Goal: Task Accomplishment & Management: Use online tool/utility

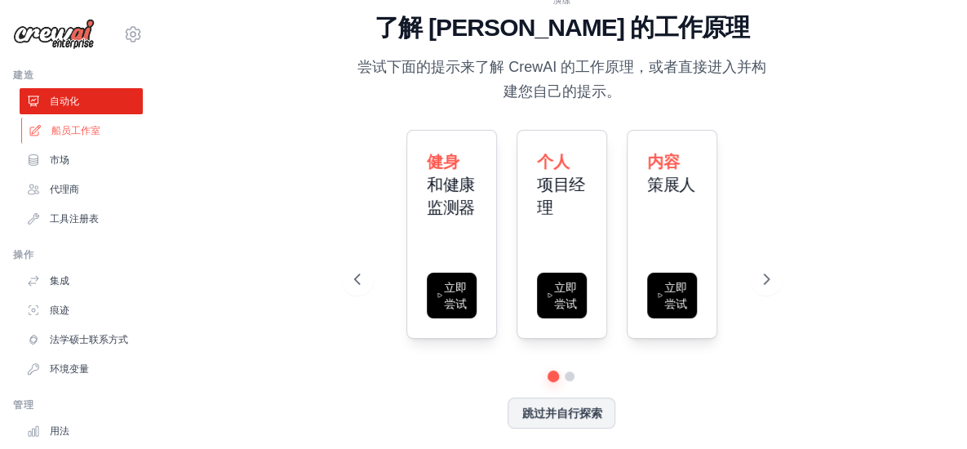
click at [88, 131] on font "船员工作室" at bounding box center [75, 130] width 49 height 11
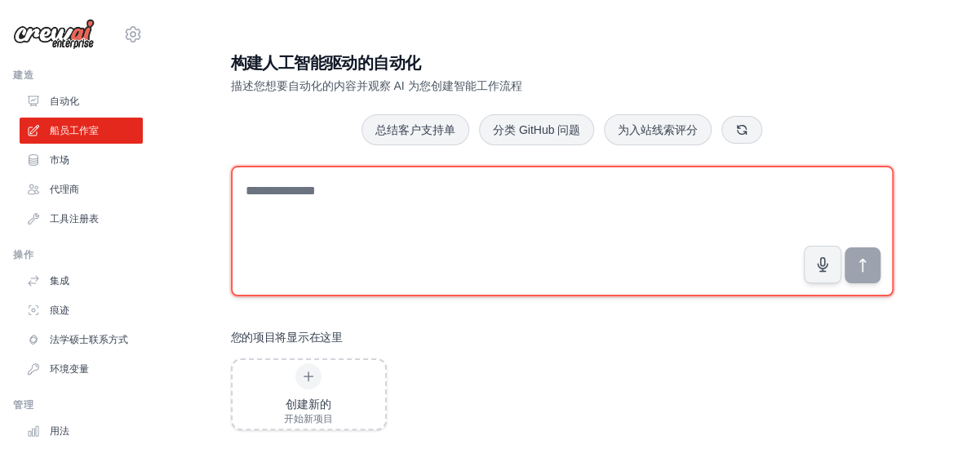
click at [406, 190] on textarea at bounding box center [562, 231] width 662 height 131
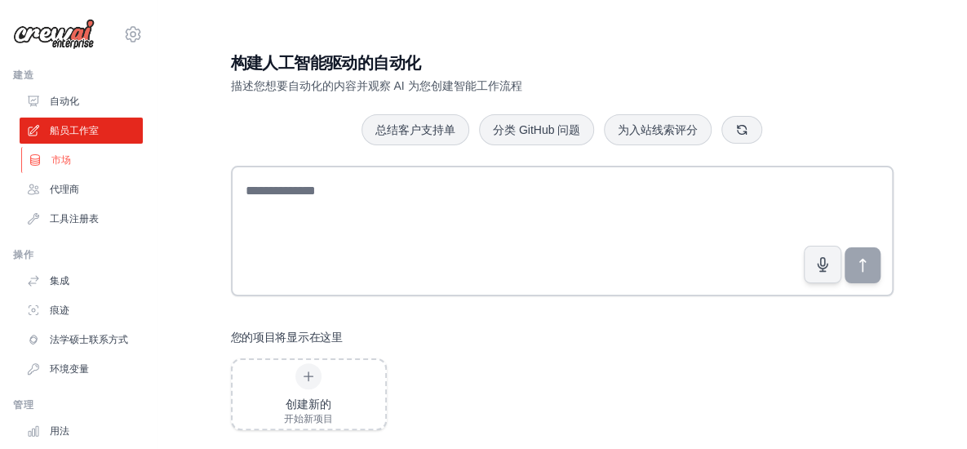
click at [60, 157] on font "市场" at bounding box center [61, 159] width 20 height 11
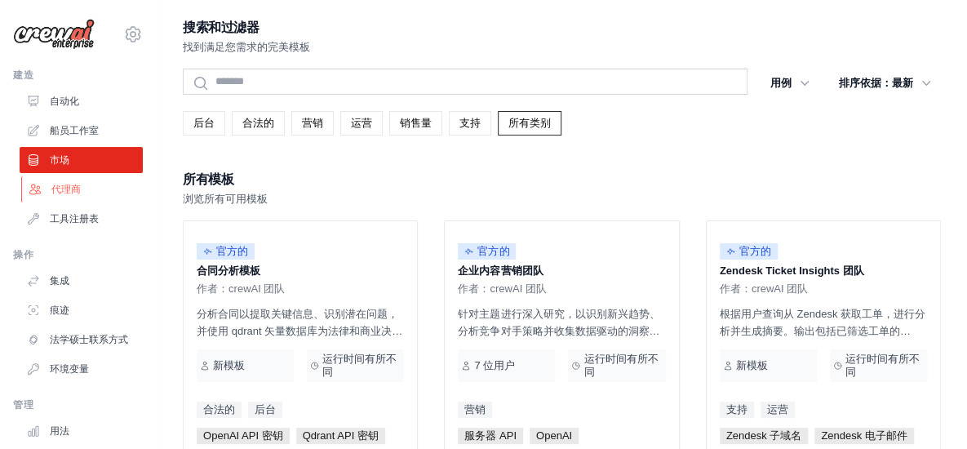
click at [76, 192] on font "代理商" at bounding box center [65, 189] width 29 height 11
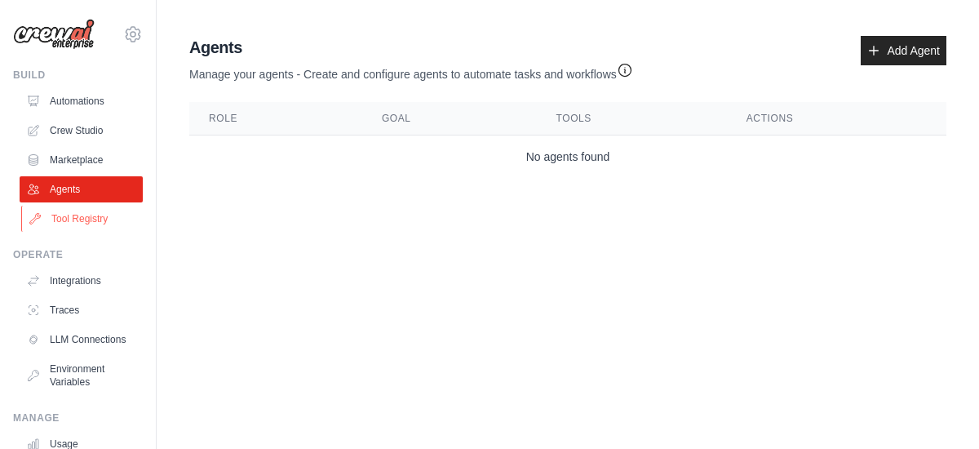
click at [82, 216] on link "Tool Registry" at bounding box center [82, 219] width 123 height 26
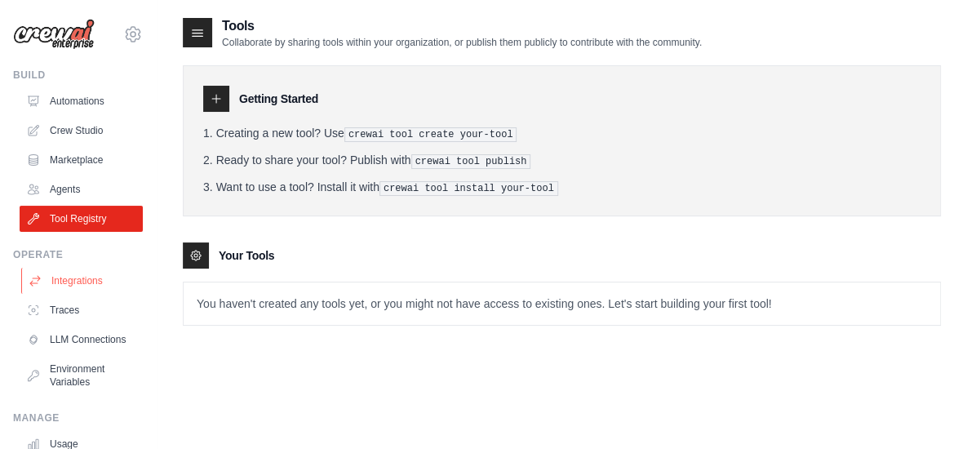
click at [78, 288] on link "Integrations" at bounding box center [82, 281] width 123 height 26
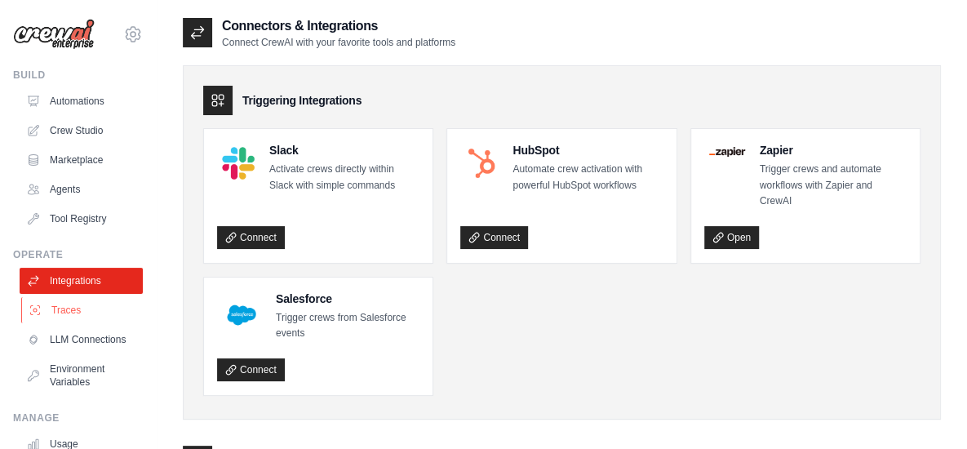
click at [79, 312] on link "Traces" at bounding box center [82, 310] width 123 height 26
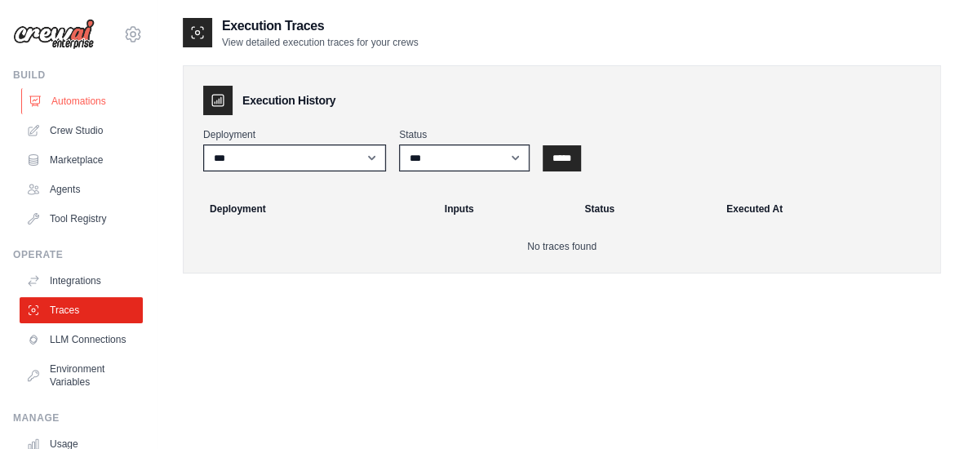
click at [77, 102] on link "Automations" at bounding box center [82, 101] width 123 height 26
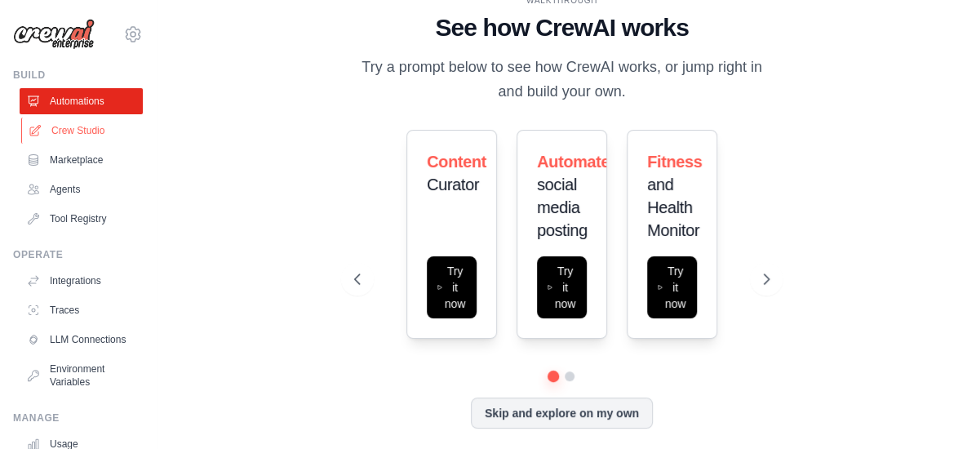
click at [90, 131] on link "Crew Studio" at bounding box center [82, 130] width 123 height 26
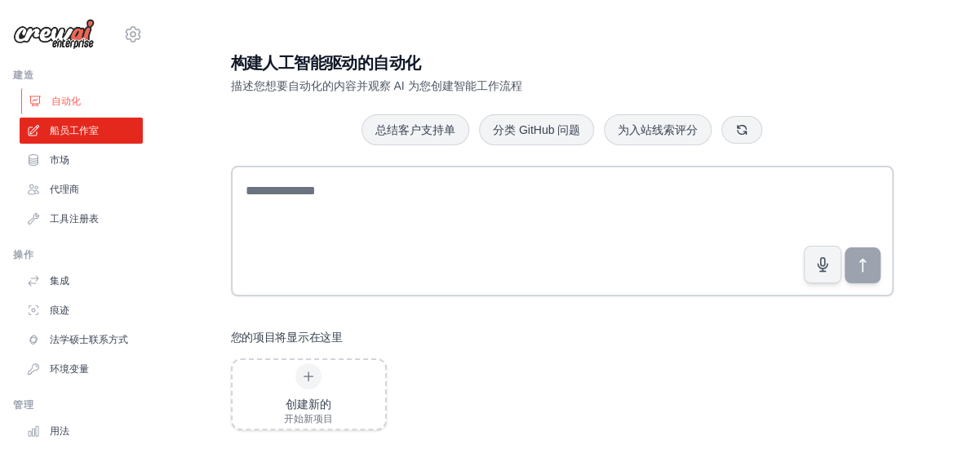
click at [73, 102] on font "自动化" at bounding box center [65, 100] width 29 height 11
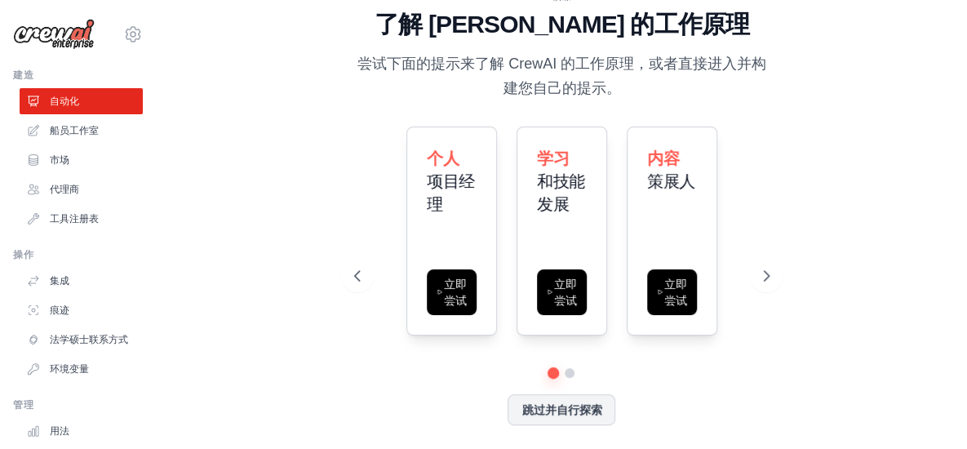
scroll to position [5, 0]
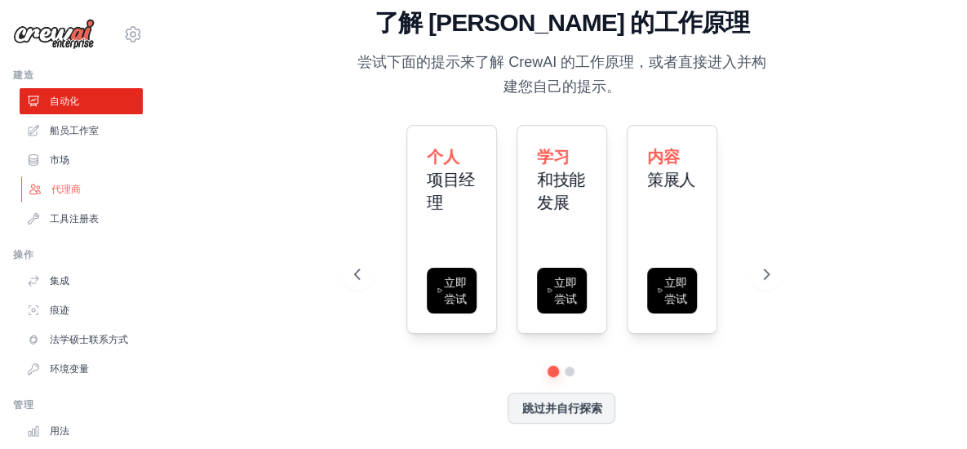
click at [76, 192] on font "代理商" at bounding box center [65, 189] width 29 height 11
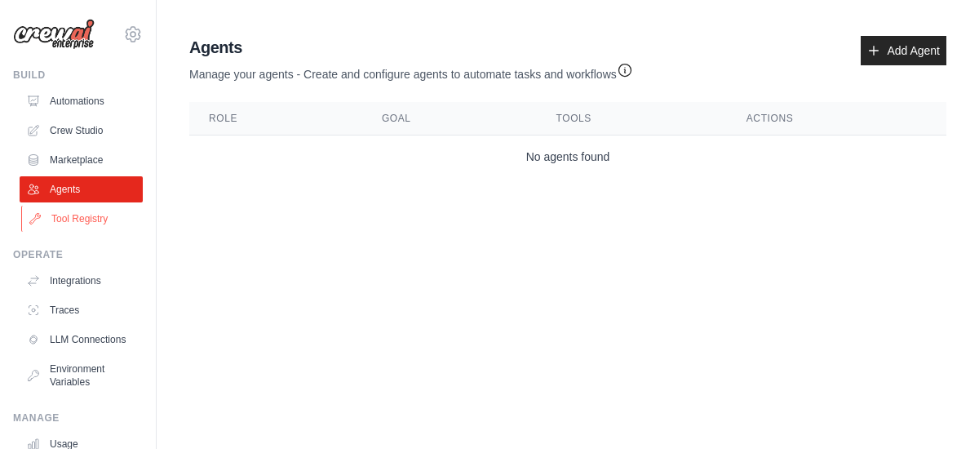
click at [92, 219] on link "Tool Registry" at bounding box center [82, 219] width 123 height 26
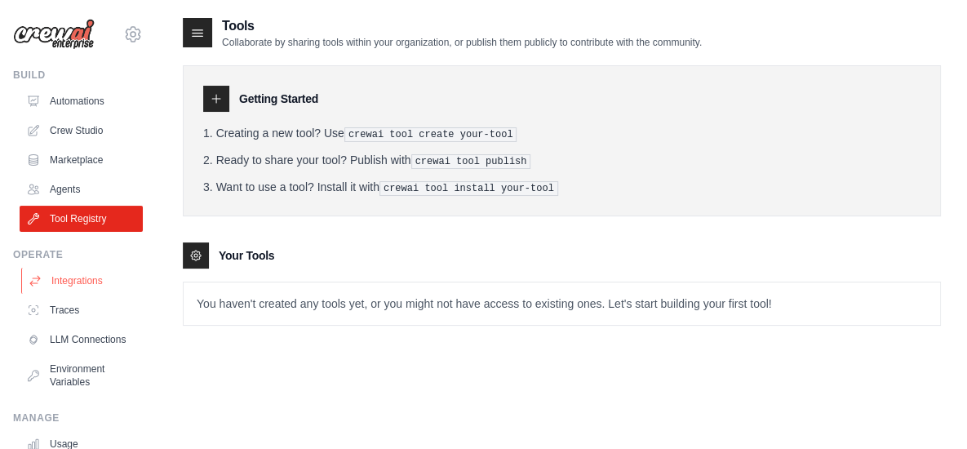
click at [95, 280] on link "Integrations" at bounding box center [82, 281] width 123 height 26
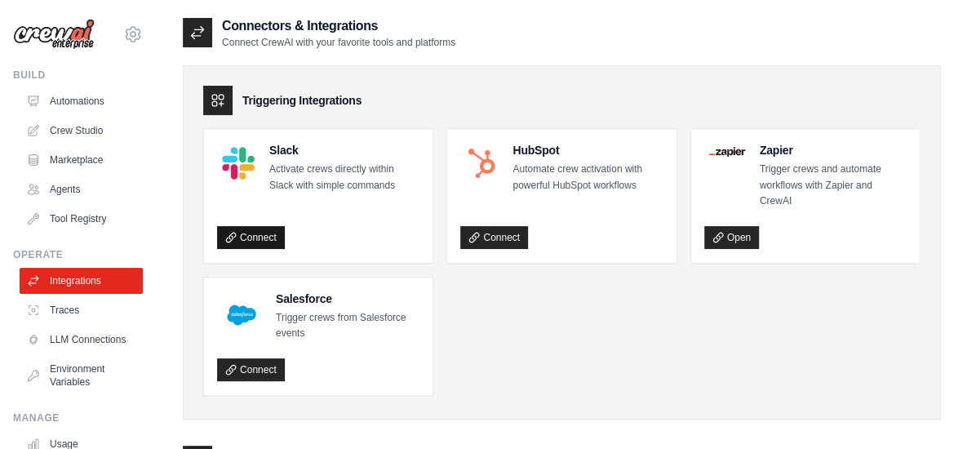
click at [271, 232] on link "Connect" at bounding box center [251, 237] width 68 height 23
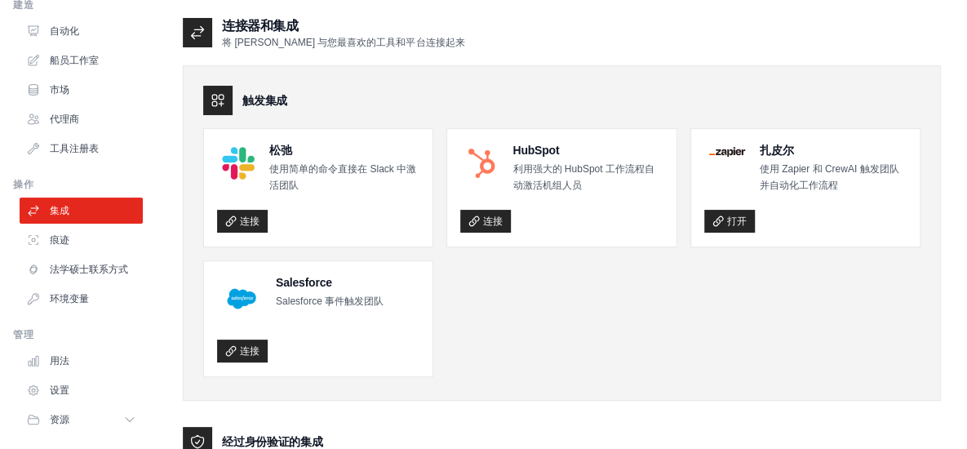
scroll to position [123, 0]
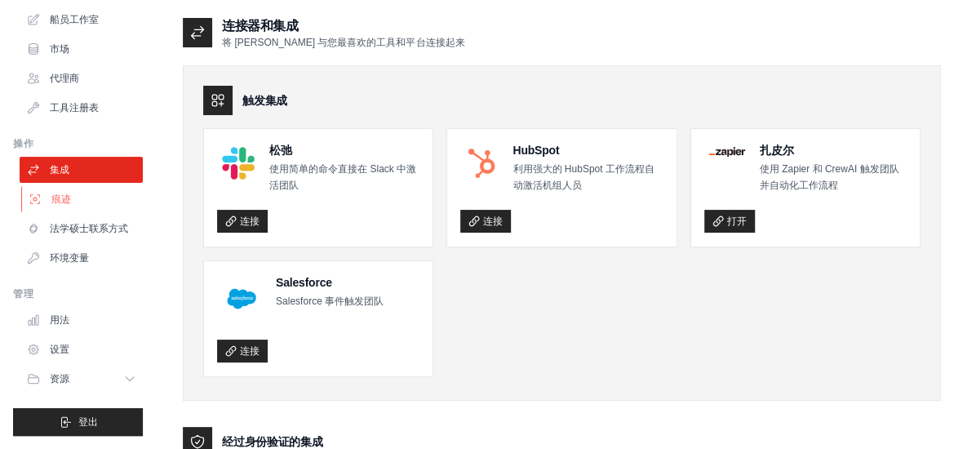
click at [57, 193] on font "痕迹" at bounding box center [61, 198] width 20 height 11
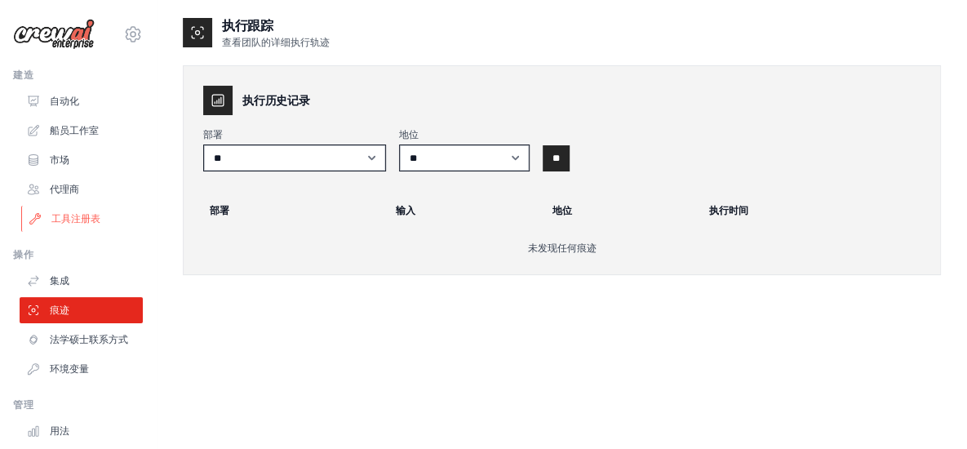
click at [91, 219] on font "工具注册表" at bounding box center [75, 218] width 49 height 11
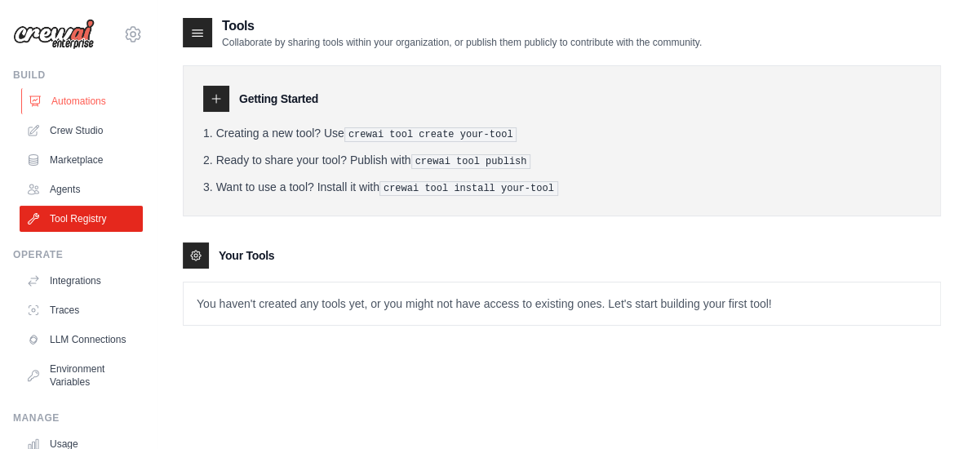
click at [95, 100] on link "Automations" at bounding box center [82, 101] width 123 height 26
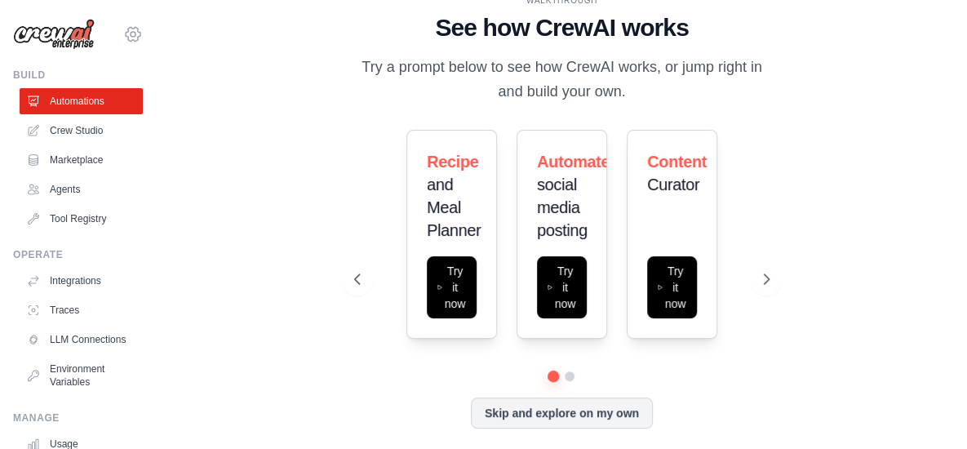
click at [123, 29] on icon at bounding box center [133, 34] width 20 height 20
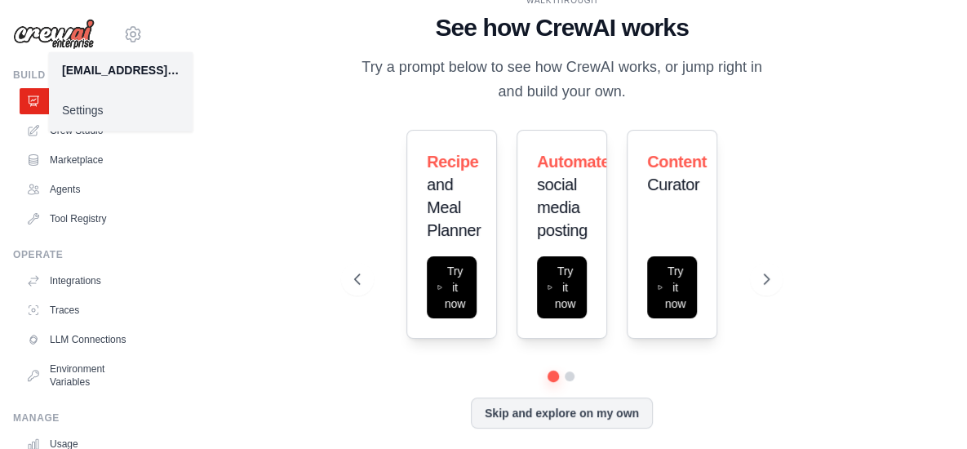
click at [184, 176] on div "WALKTHROUGH See how CrewAI works Try a prompt below to see how CrewAI works, or…" at bounding box center [562, 224] width 758 height 416
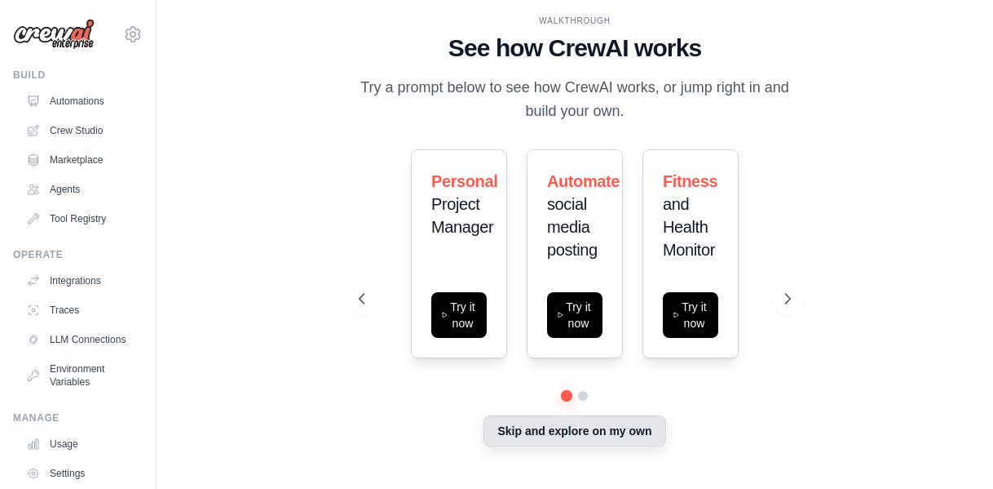
click at [555, 434] on button "Skip and explore on my own" at bounding box center [575, 430] width 182 height 31
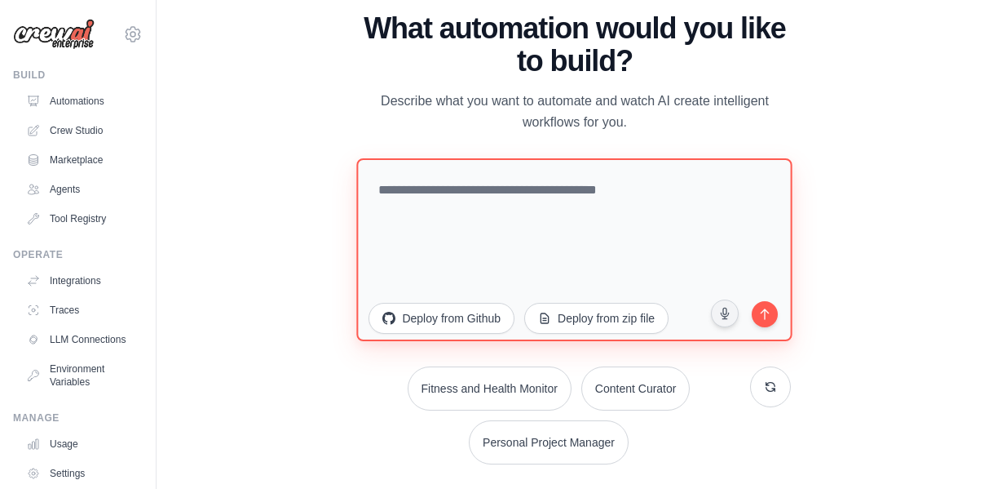
click at [453, 184] on textarea at bounding box center [575, 248] width 436 height 183
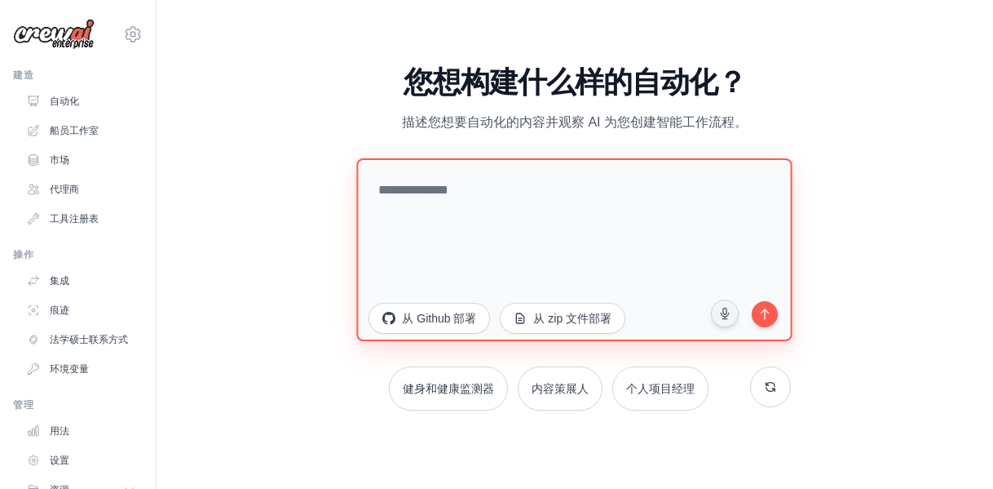
click at [476, 197] on textarea at bounding box center [575, 248] width 436 height 183
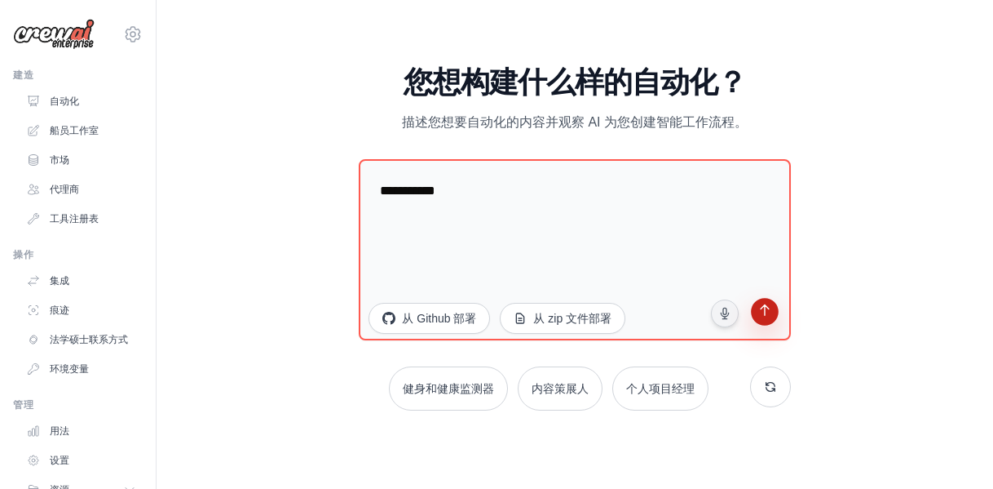
click at [759, 323] on button "submit" at bounding box center [764, 313] width 31 height 31
click at [470, 313] on font "从 Github 部署" at bounding box center [439, 315] width 75 height 13
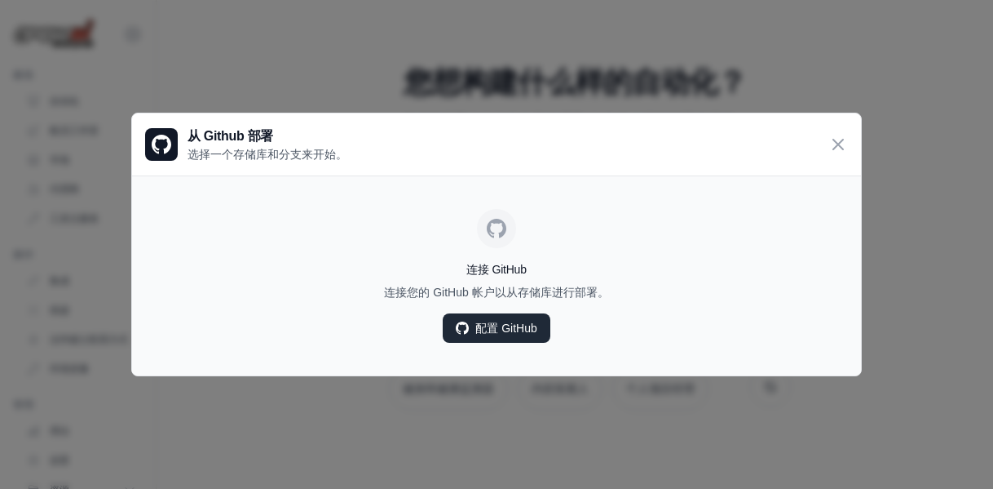
click at [516, 330] on font "配置 GitHub" at bounding box center [506, 327] width 61 height 13
click at [838, 151] on icon at bounding box center [839, 144] width 20 height 20
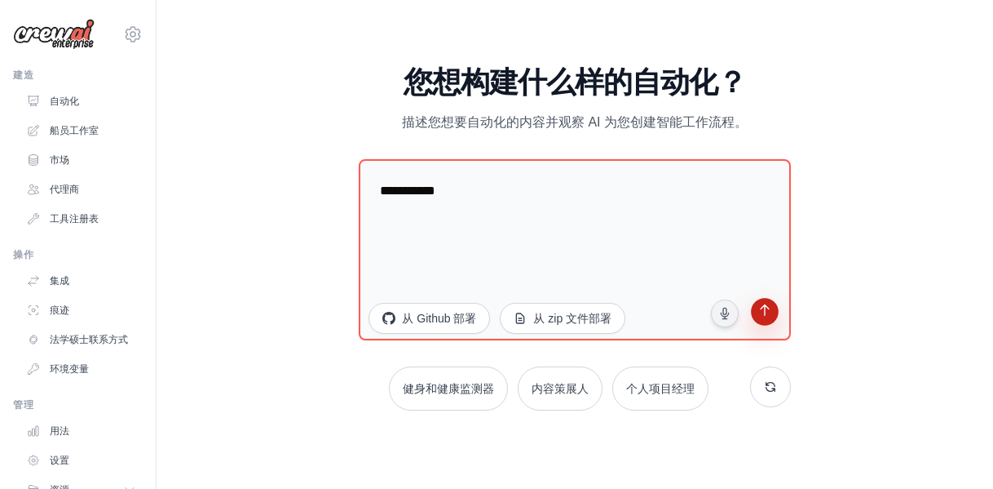
click at [773, 309] on button "submit" at bounding box center [764, 313] width 31 height 31
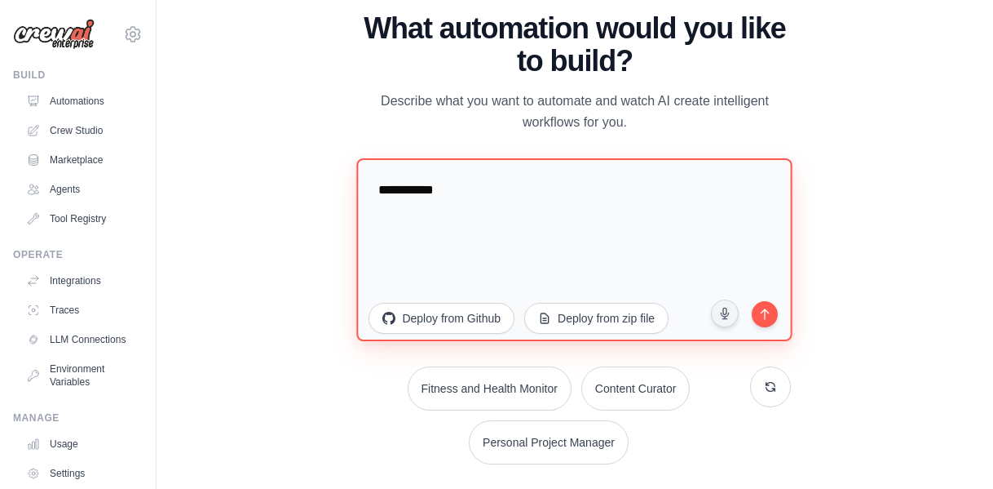
click at [511, 189] on textarea "**********" at bounding box center [575, 248] width 436 height 183
type textarea "*"
click at [470, 203] on textarea "****" at bounding box center [575, 248] width 436 height 183
paste textarea "******"
type textarea "**********"
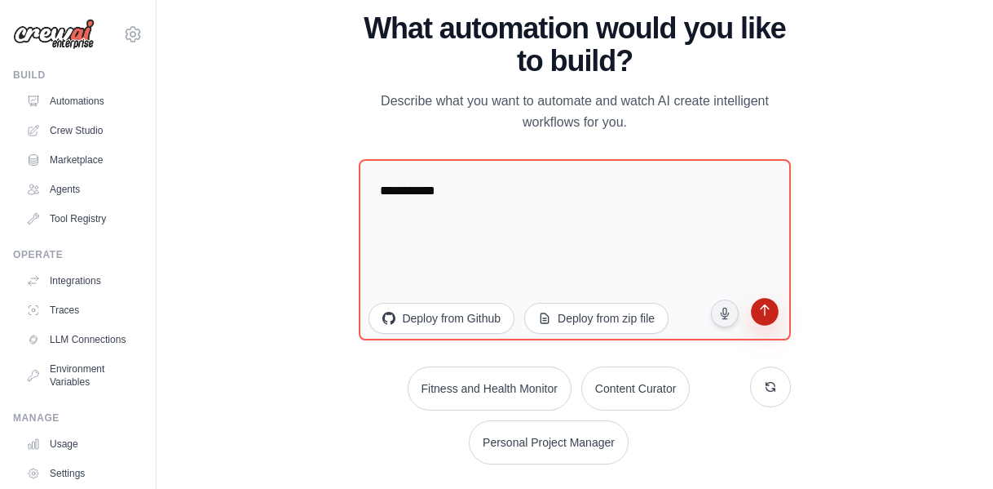
click at [765, 321] on button "submit" at bounding box center [764, 313] width 31 height 31
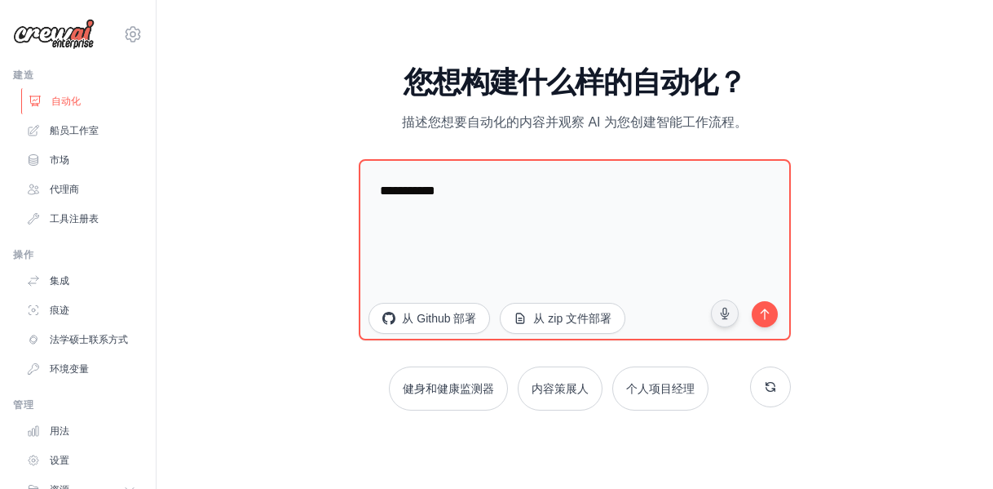
click at [67, 107] on font "自动化" at bounding box center [65, 100] width 29 height 11
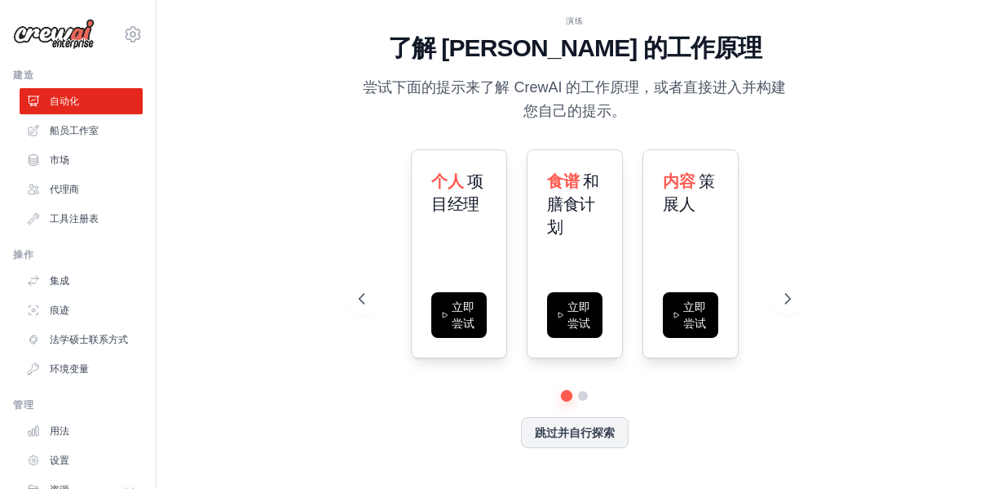
scroll to position [83, 0]
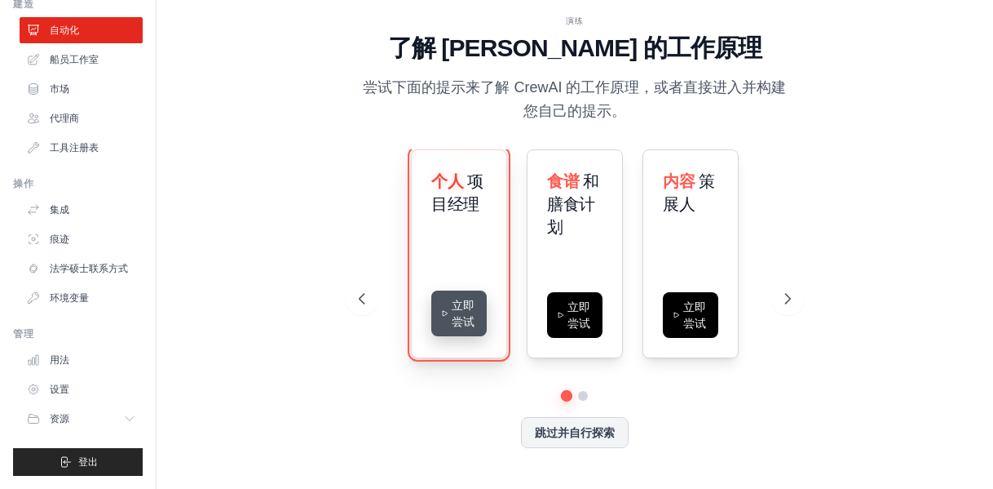
click at [451, 313] on button "立即尝试" at bounding box center [458, 313] width 55 height 46
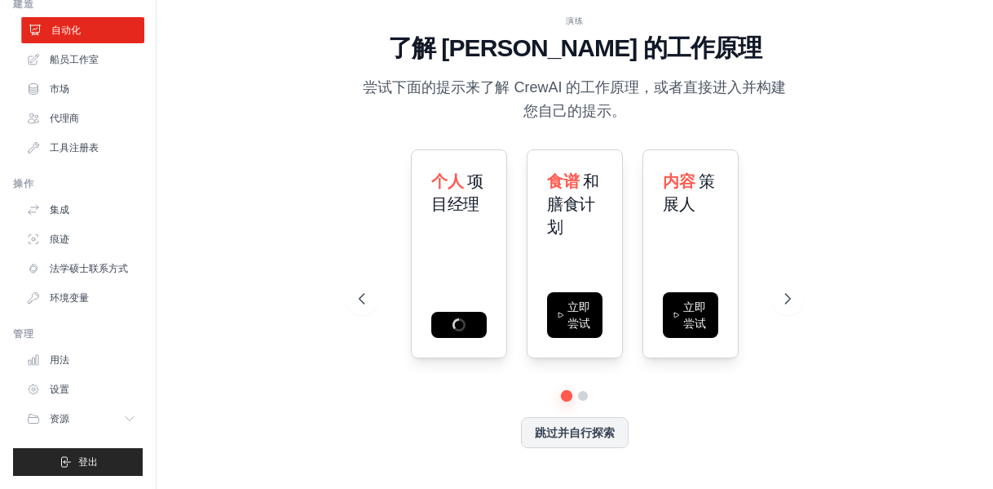
click at [92, 17] on link "自动化" at bounding box center [82, 30] width 123 height 26
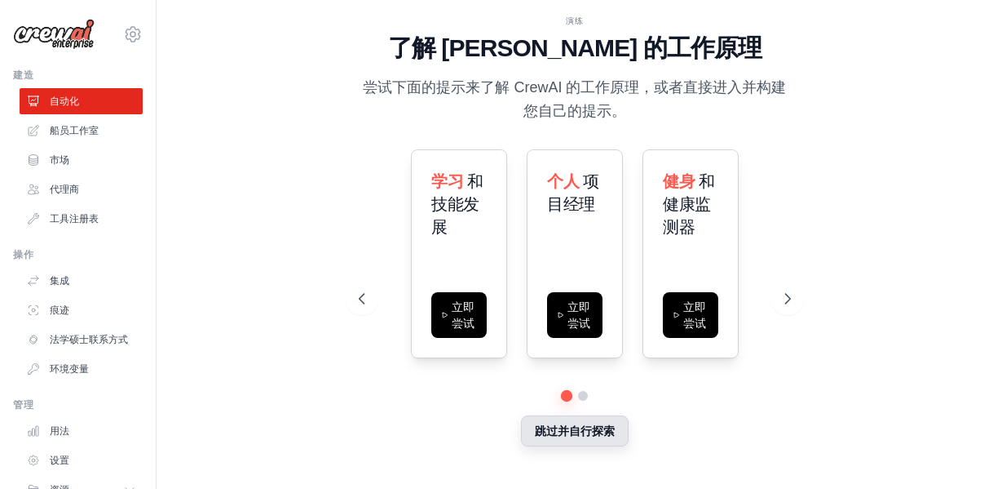
click at [578, 434] on font "跳过并自行探索" at bounding box center [575, 430] width 80 height 13
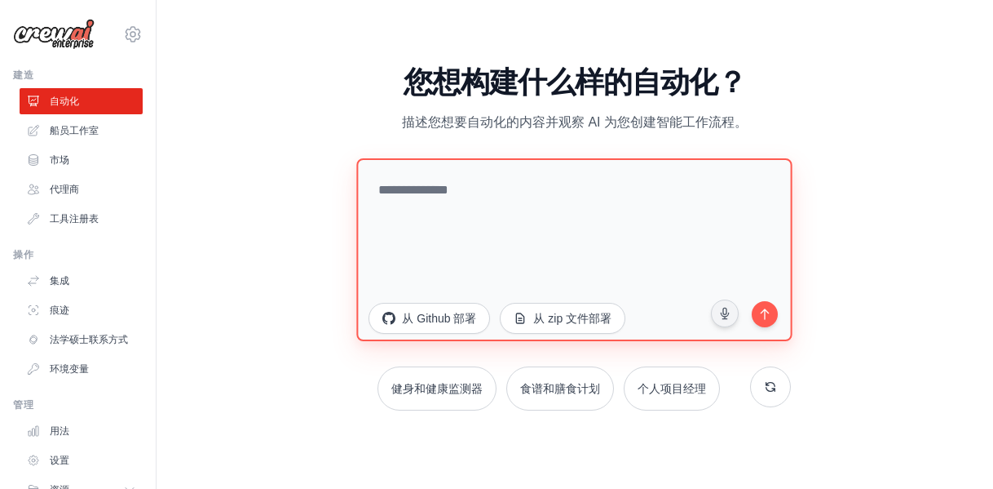
click at [419, 204] on textarea at bounding box center [575, 248] width 436 height 183
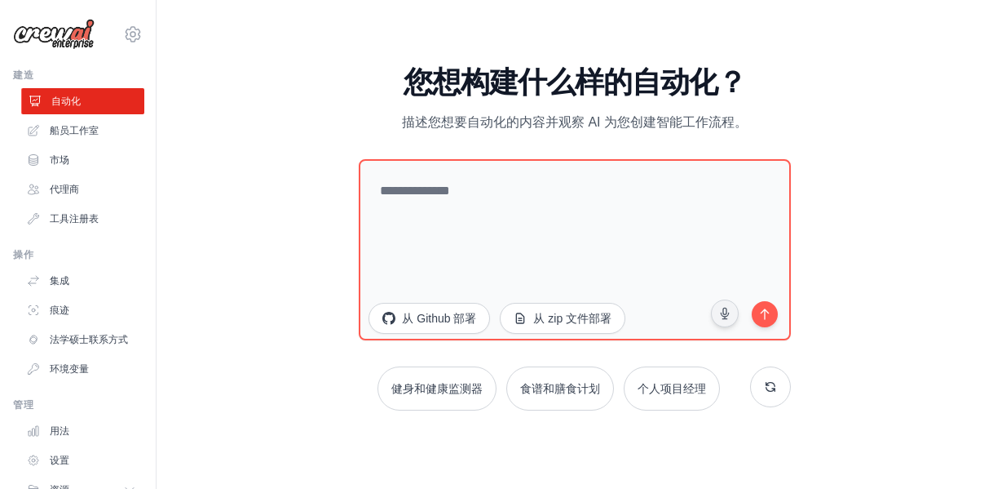
click at [74, 102] on font "自动化" at bounding box center [65, 100] width 29 height 11
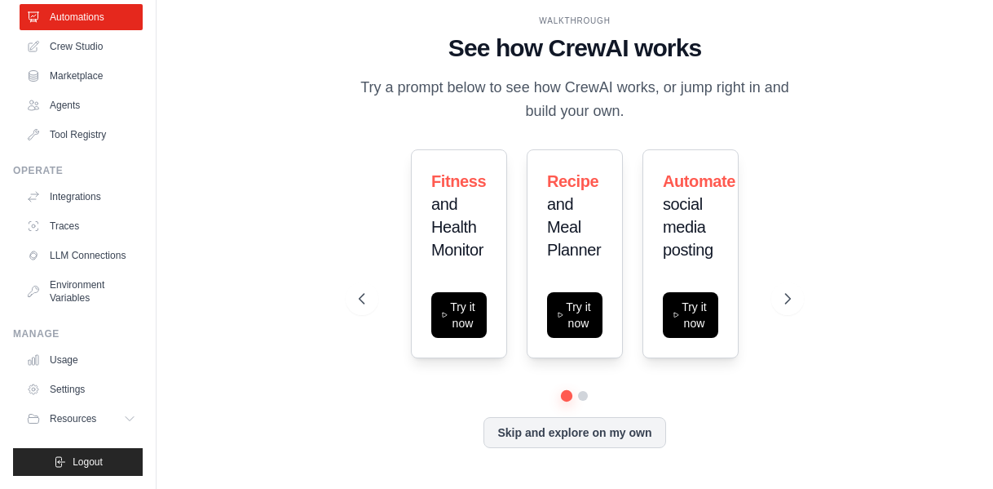
scroll to position [0, 0]
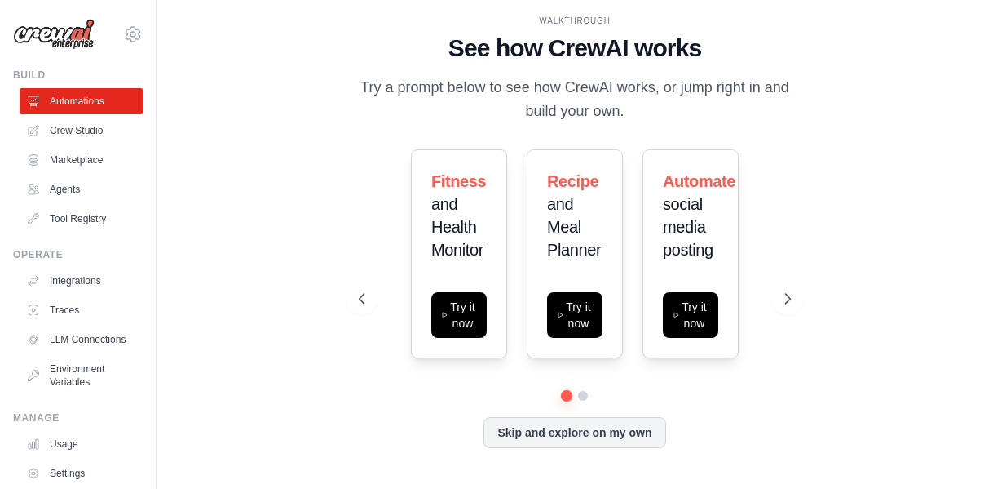
click at [889, 203] on div "WALKTHROUGH See how CrewAI works Try a prompt below to see how CrewAI works, or…" at bounding box center [575, 244] width 785 height 456
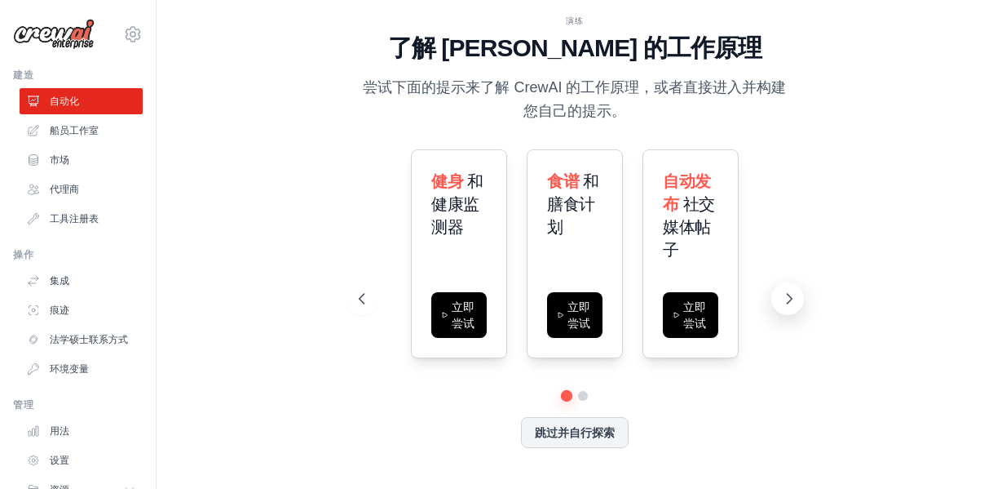
click at [786, 299] on icon at bounding box center [789, 298] width 16 height 16
click at [365, 301] on icon at bounding box center [360, 298] width 16 height 16
click at [62, 128] on font "船员工作室" at bounding box center [75, 130] width 49 height 11
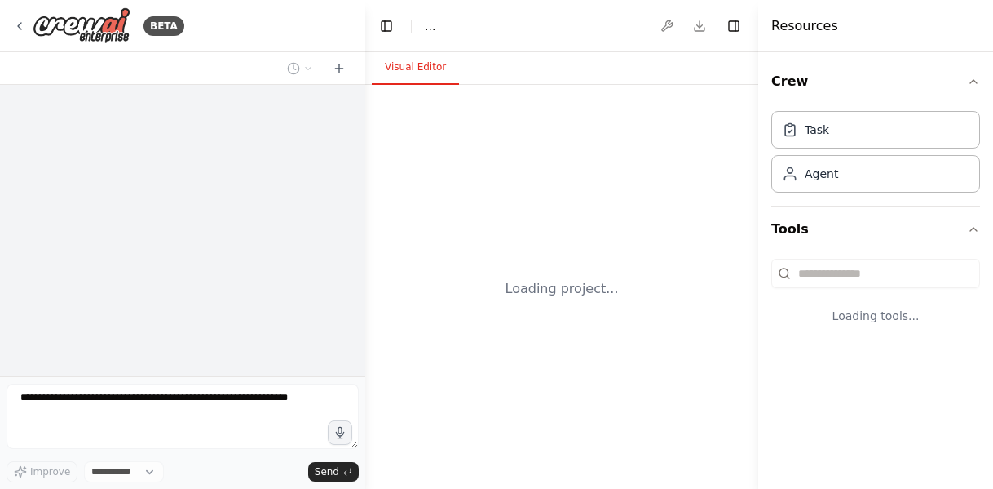
select select "****"
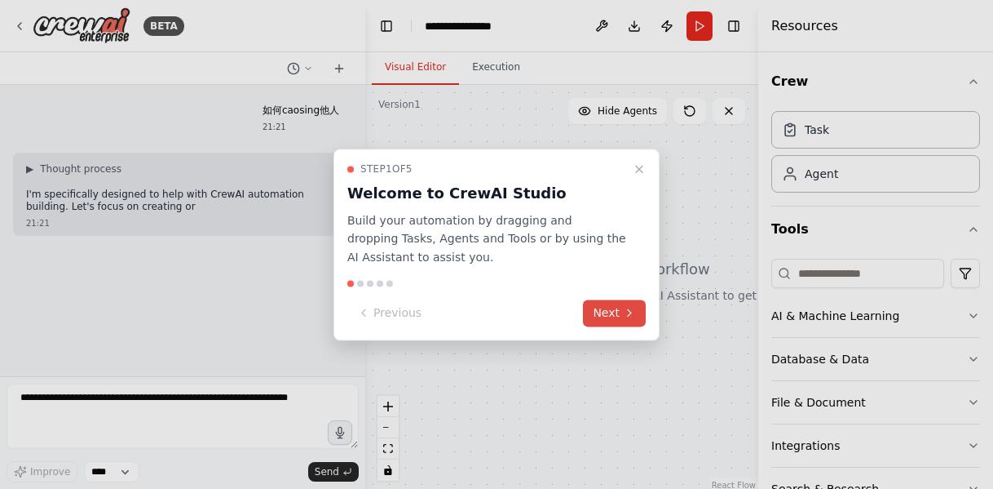
click at [618, 311] on button "Next" at bounding box center [614, 312] width 63 height 27
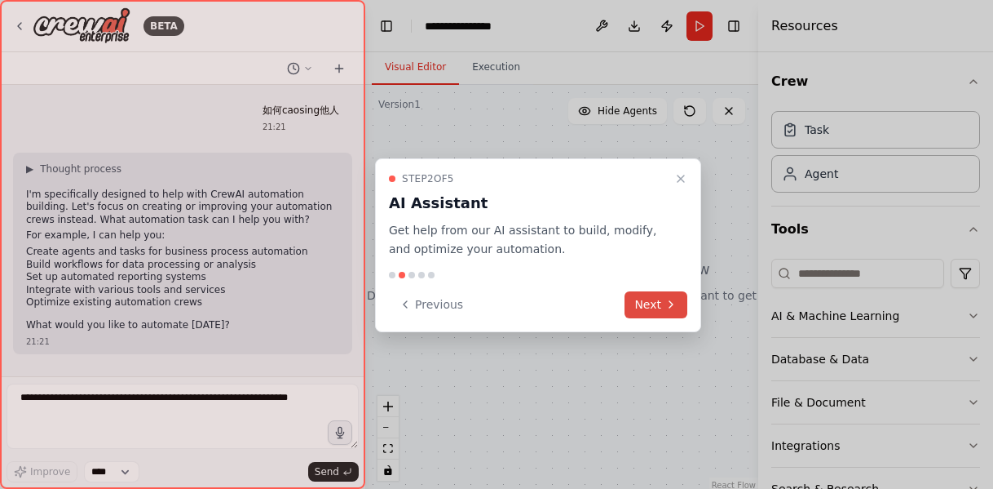
click at [651, 304] on button "Next" at bounding box center [656, 304] width 63 height 27
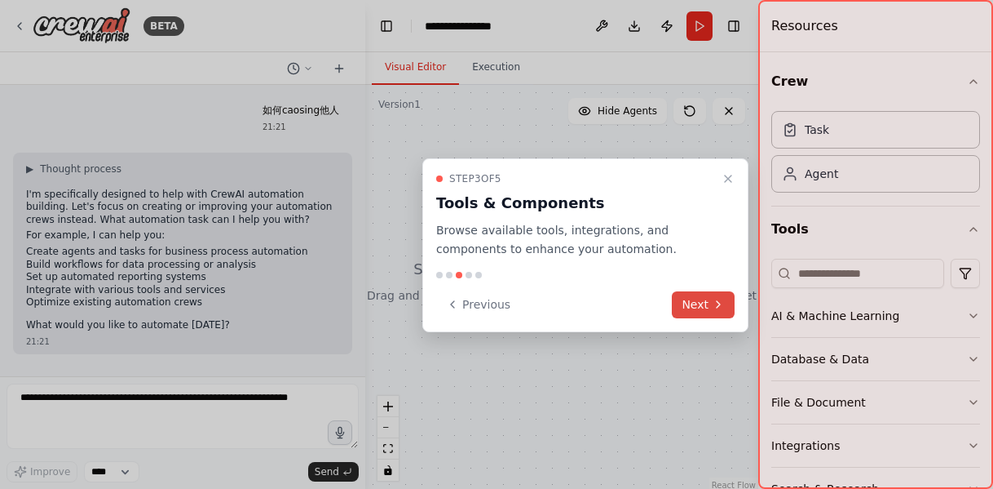
click at [696, 303] on button "Next" at bounding box center [703, 304] width 63 height 27
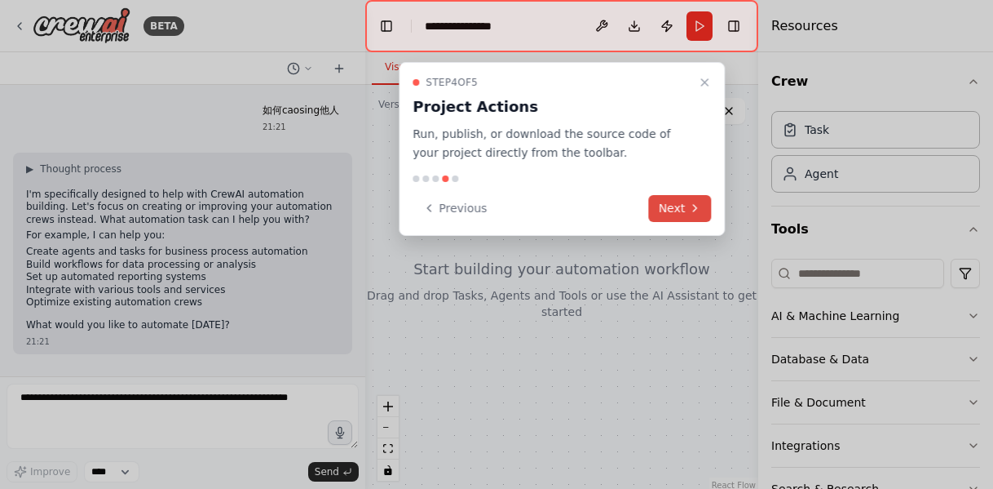
click at [675, 197] on button "Next" at bounding box center [680, 208] width 63 height 27
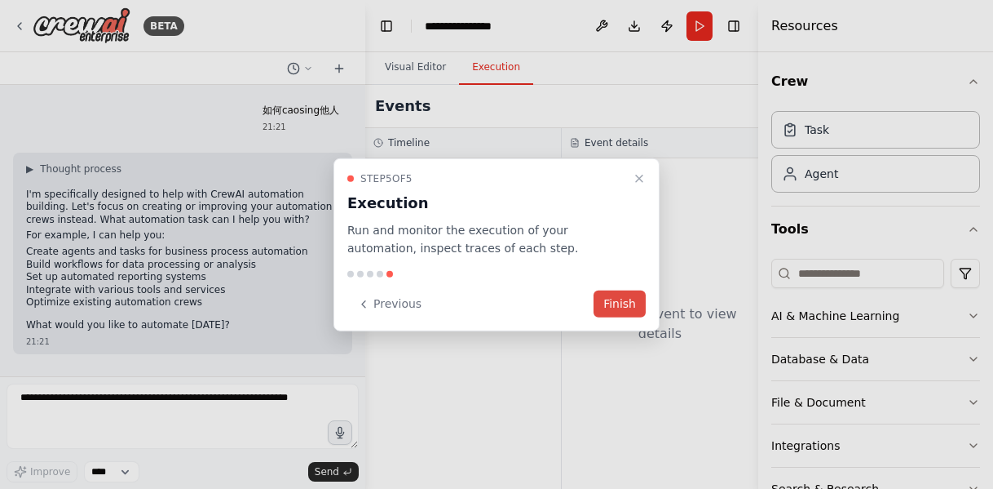
click at [618, 300] on button "Finish" at bounding box center [620, 303] width 52 height 27
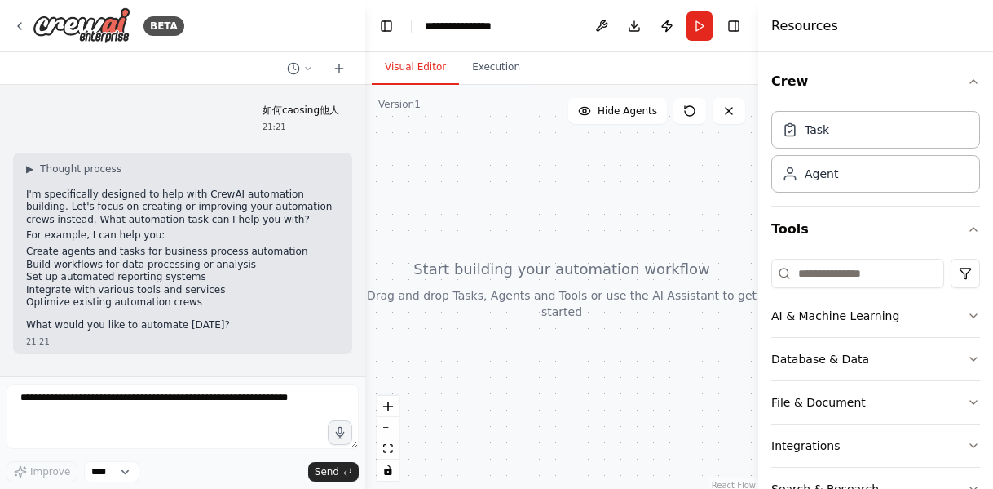
drag, startPoint x: 579, startPoint y: 333, endPoint x: 501, endPoint y: 285, distance: 91.9
click at [484, 290] on div at bounding box center [561, 289] width 393 height 408
click at [644, 117] on span "Hide Agents" at bounding box center [628, 110] width 60 height 13
click at [630, 121] on button "Show Agents" at bounding box center [615, 111] width 103 height 26
drag, startPoint x: 609, startPoint y: 270, endPoint x: 732, endPoint y: 109, distance: 202.5
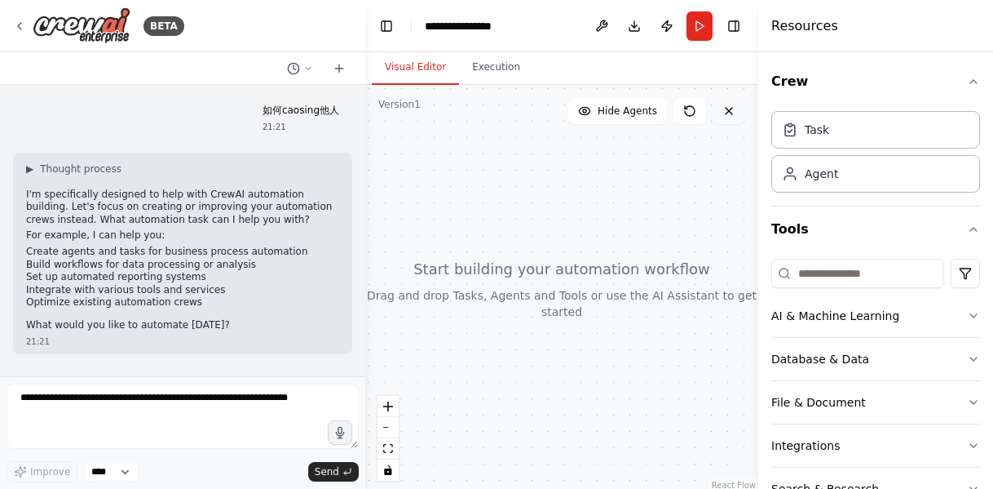
click at [732, 109] on div "Version 1 Show Tools Hide Agents React Flow Press enter or space to select a no…" at bounding box center [561, 289] width 393 height 408
click at [732, 109] on icon at bounding box center [729, 110] width 13 height 13
click at [728, 109] on icon at bounding box center [729, 110] width 13 height 13
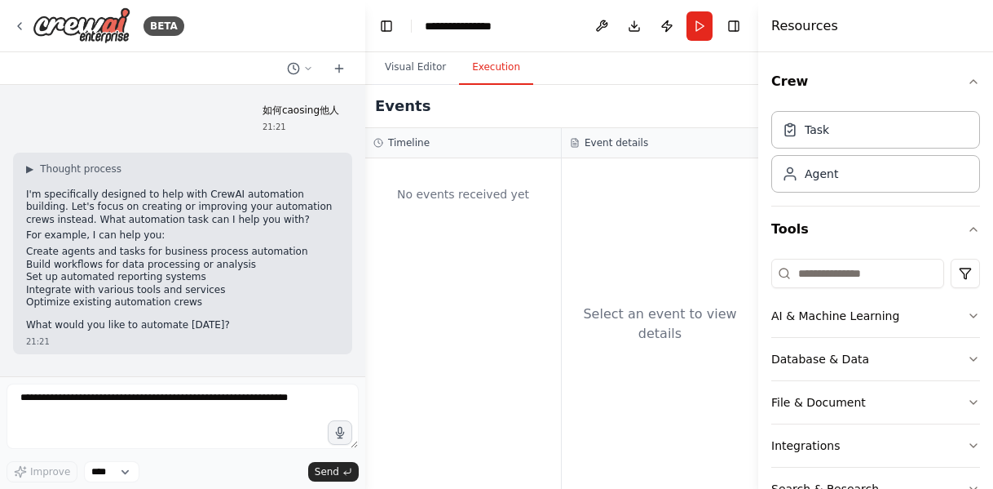
click at [509, 79] on button "Execution" at bounding box center [496, 68] width 74 height 34
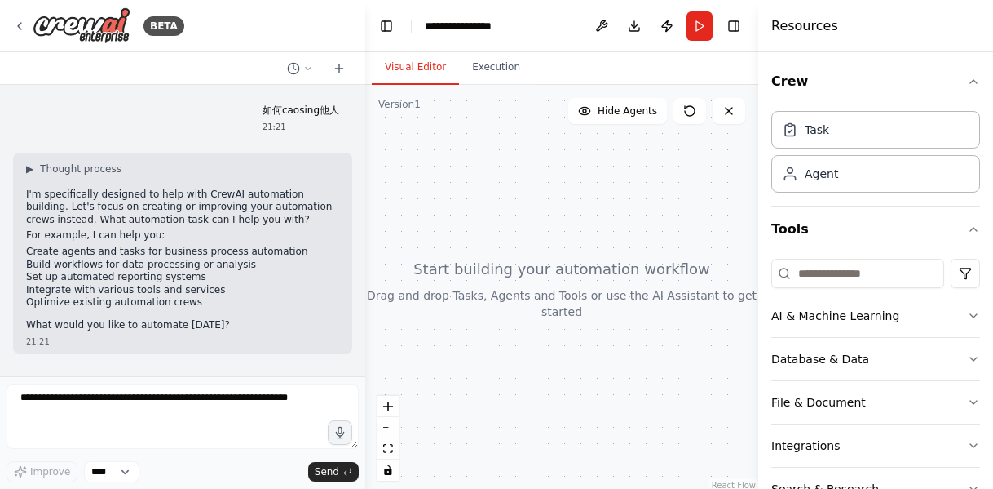
click at [409, 66] on button "Visual Editor" at bounding box center [415, 68] width 87 height 34
click at [654, 284] on div at bounding box center [561, 289] width 393 height 408
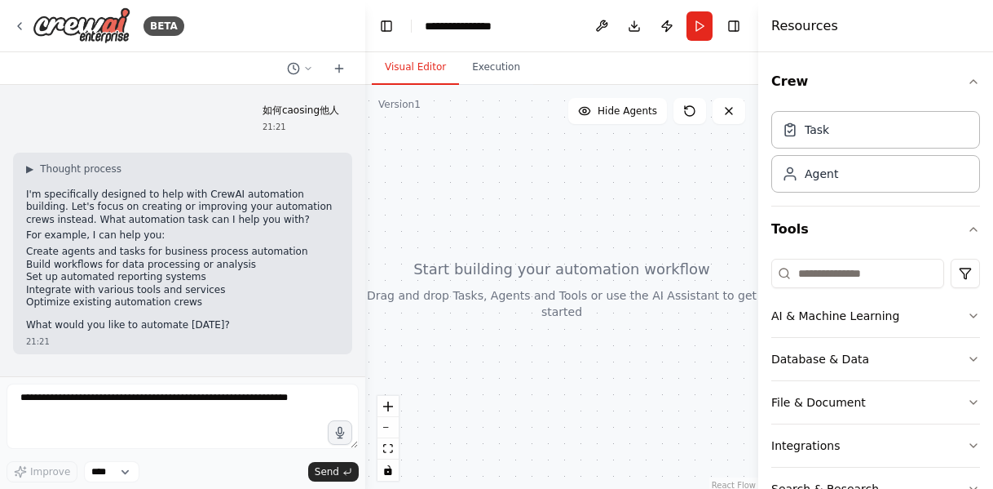
click at [654, 284] on div at bounding box center [561, 289] width 393 height 408
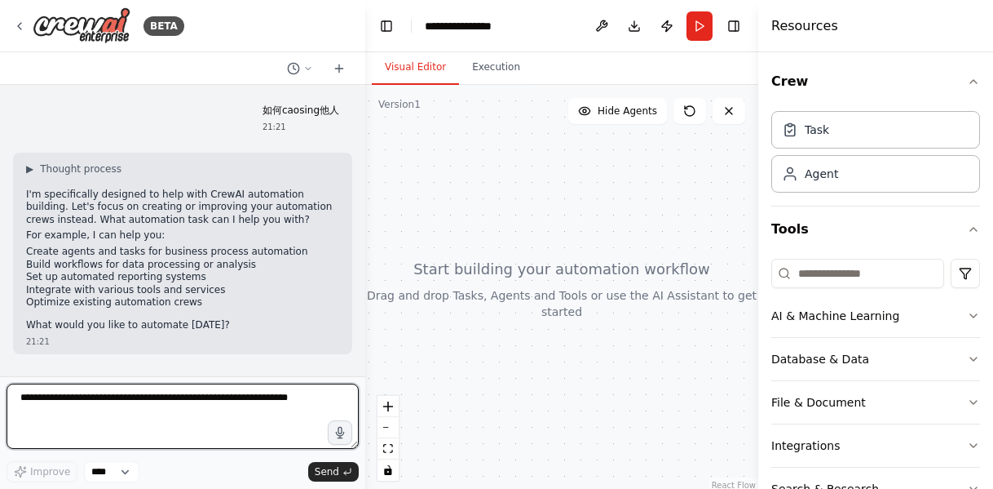
click at [106, 400] on textarea at bounding box center [183, 415] width 352 height 65
type textarea "*"
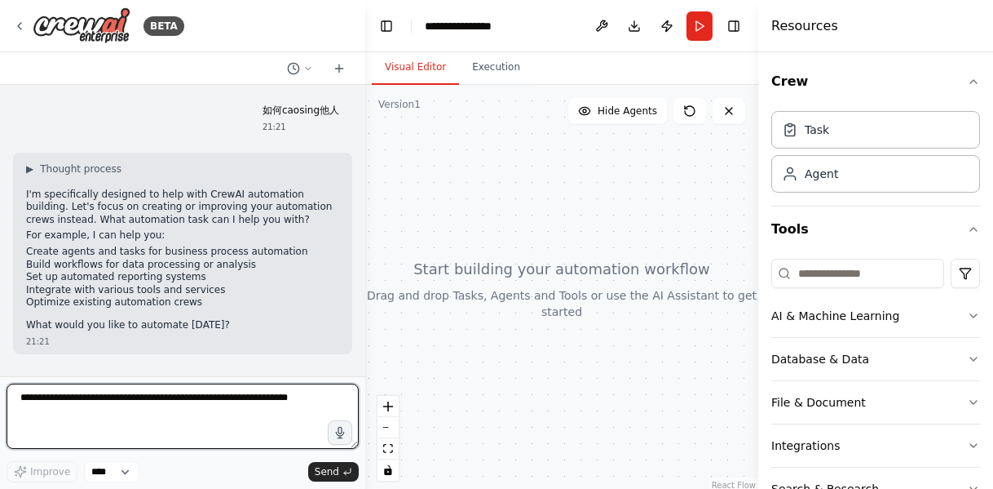
click at [28, 402] on textarea at bounding box center [183, 415] width 352 height 65
click at [60, 401] on textarea at bounding box center [183, 415] width 352 height 65
click at [94, 419] on textarea at bounding box center [183, 415] width 352 height 65
type textarea "*"
type textarea "**********"
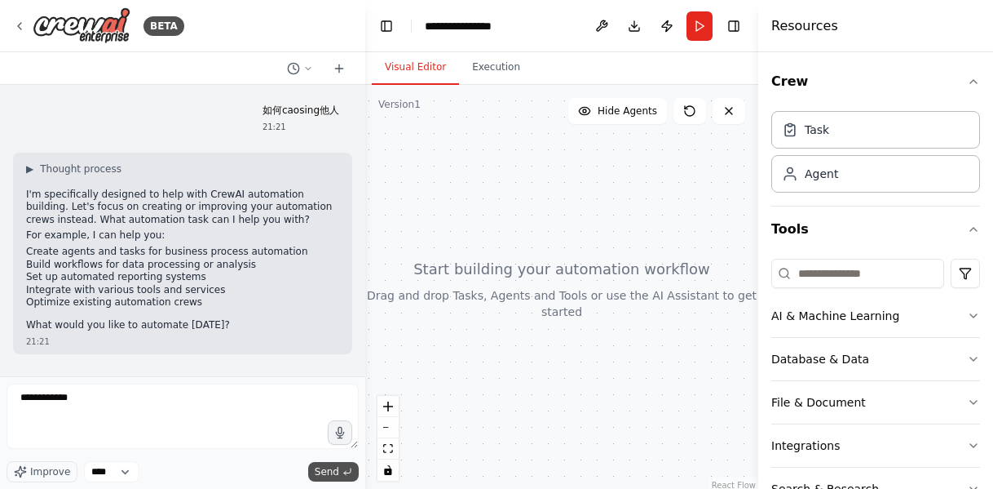
click at [325, 469] on span "Send" at bounding box center [327, 471] width 24 height 13
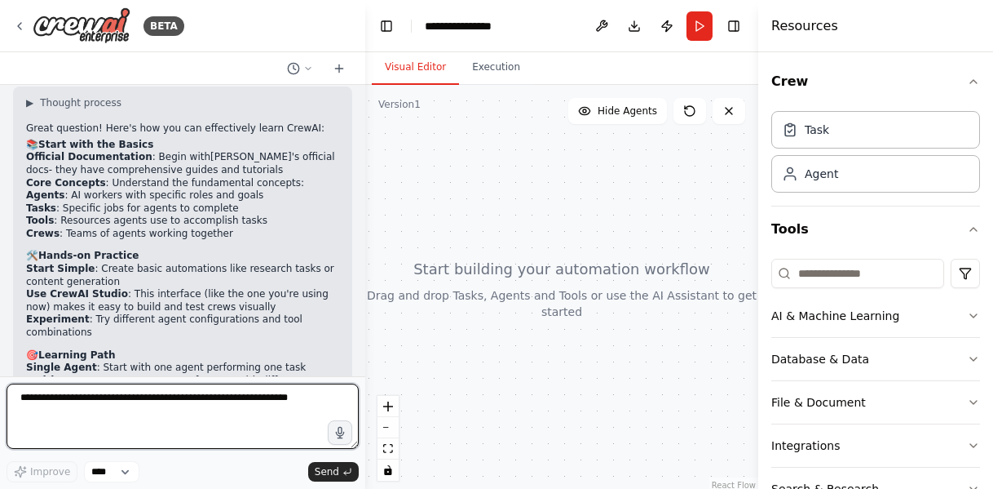
scroll to position [553, 0]
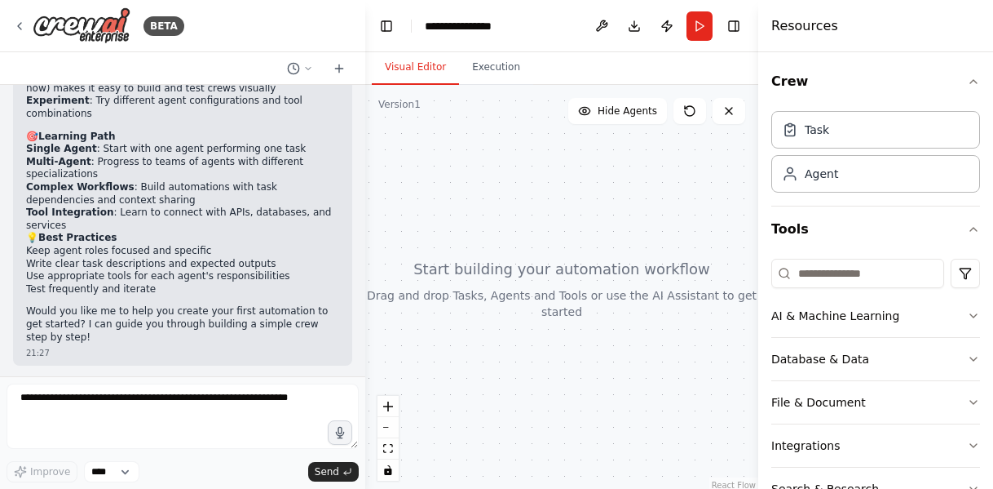
click at [539, 269] on div at bounding box center [561, 289] width 393 height 408
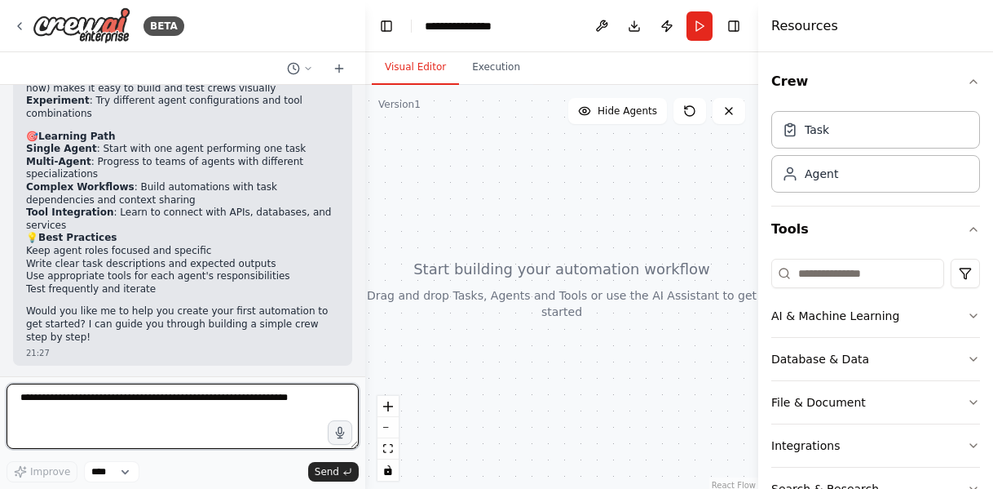
click at [258, 418] on textarea at bounding box center [183, 415] width 352 height 65
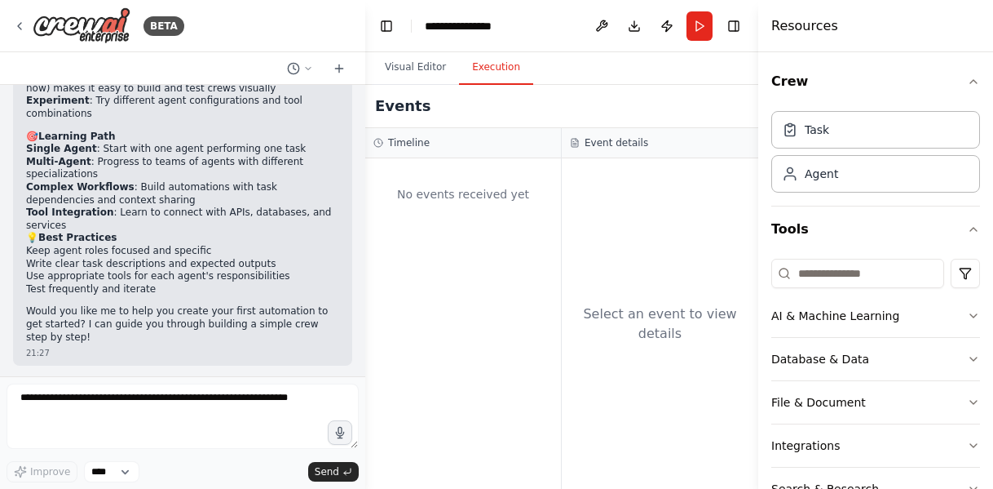
click at [495, 70] on button "Execution" at bounding box center [496, 68] width 74 height 34
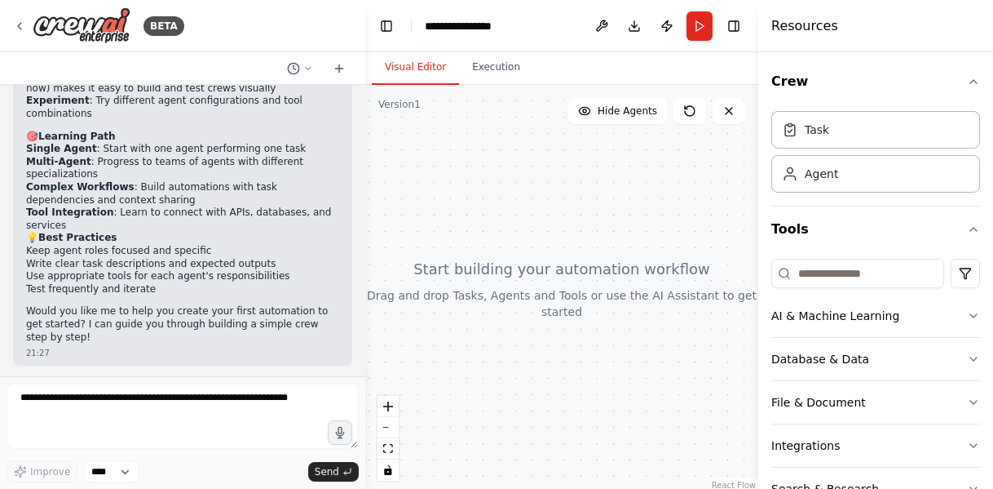
click at [426, 60] on button "Visual Editor" at bounding box center [415, 68] width 87 height 34
drag, startPoint x: 356, startPoint y: 307, endPoint x: 352, endPoint y: 185, distance: 121.6
click at [352, 185] on div "如何caosing他人 21:21 ▶ Thought process I'm specifically designed to help with Crew…" at bounding box center [182, 230] width 365 height 291
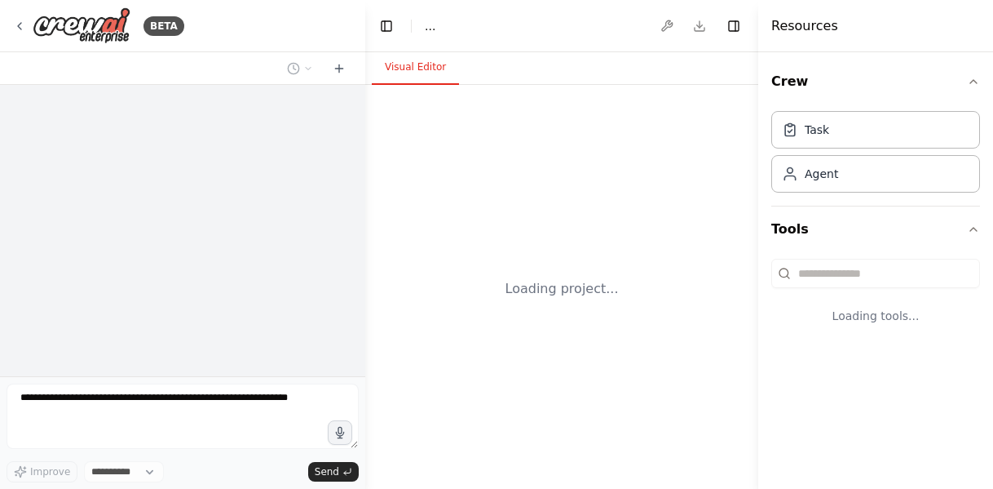
select select "****"
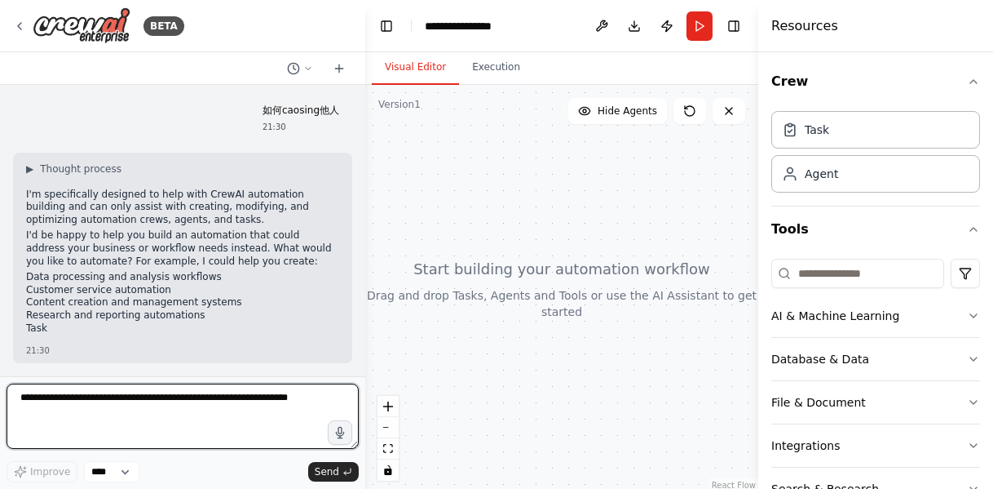
scroll to position [14, 0]
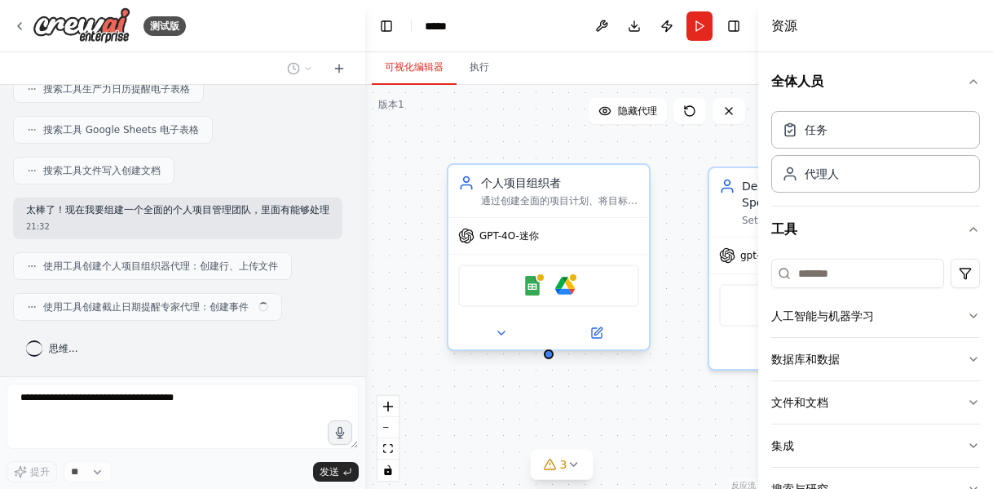
scroll to position [341, 0]
click at [530, 297] on div "Google 表格 Google 云端硬盘" at bounding box center [548, 285] width 181 height 42
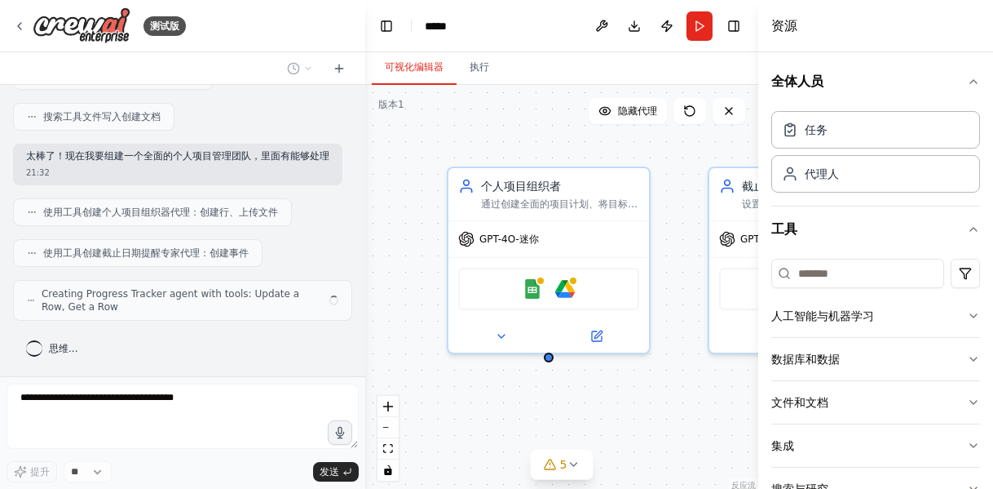
scroll to position [382, 0]
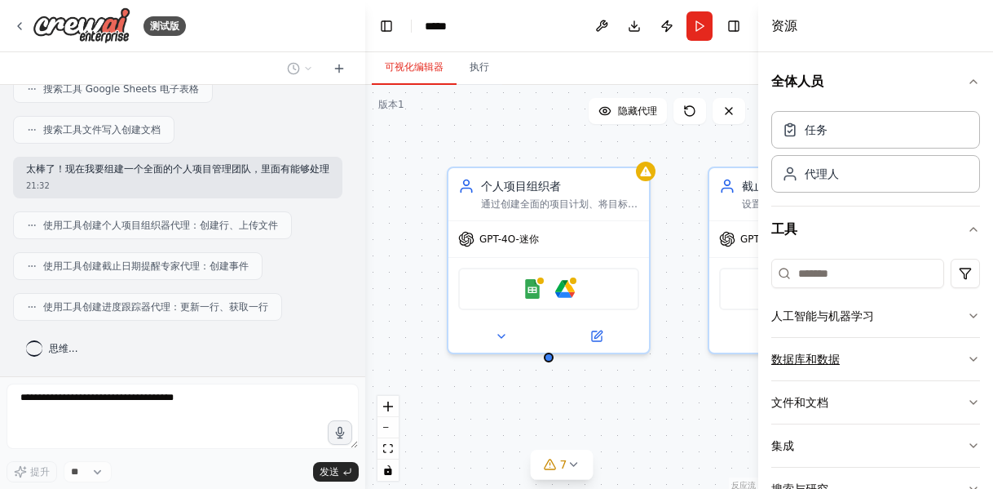
drag, startPoint x: 757, startPoint y: 374, endPoint x: 927, endPoint y: 357, distance: 171.3
click at [927, 357] on div "资源 全体人员 任务 代理人 工具 人工智能与机器学习 数据库和数据 文件和文档 集成 搜索与研究 网页抓取和浏览" at bounding box center [876, 244] width 235 height 489
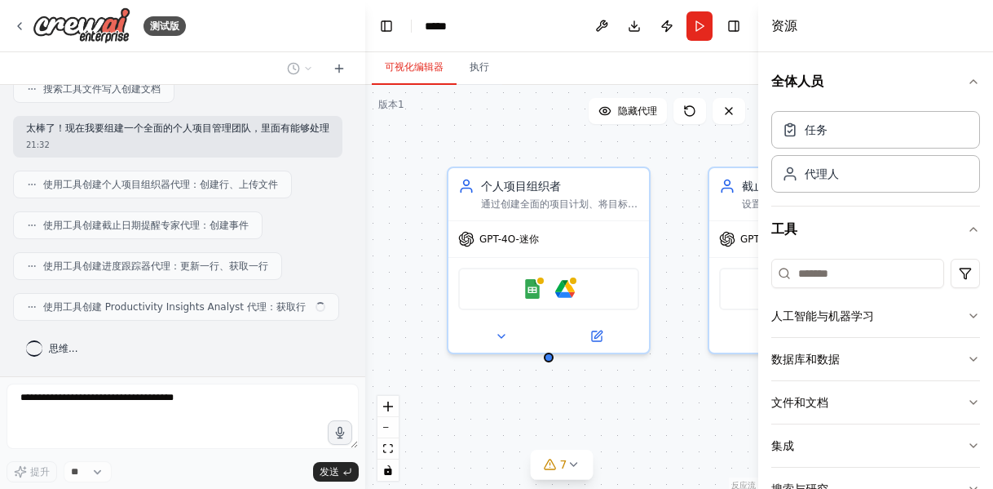
scroll to position [422, 0]
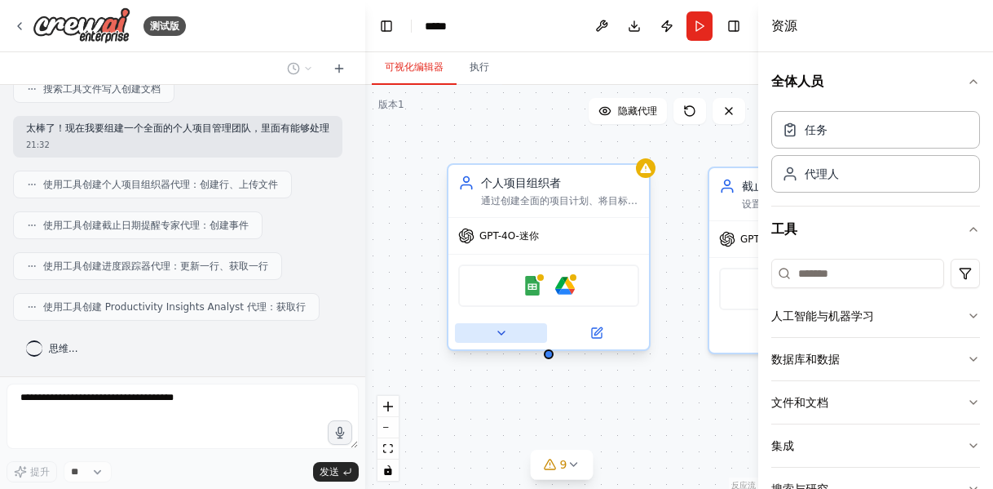
click at [502, 336] on icon at bounding box center [501, 332] width 13 height 13
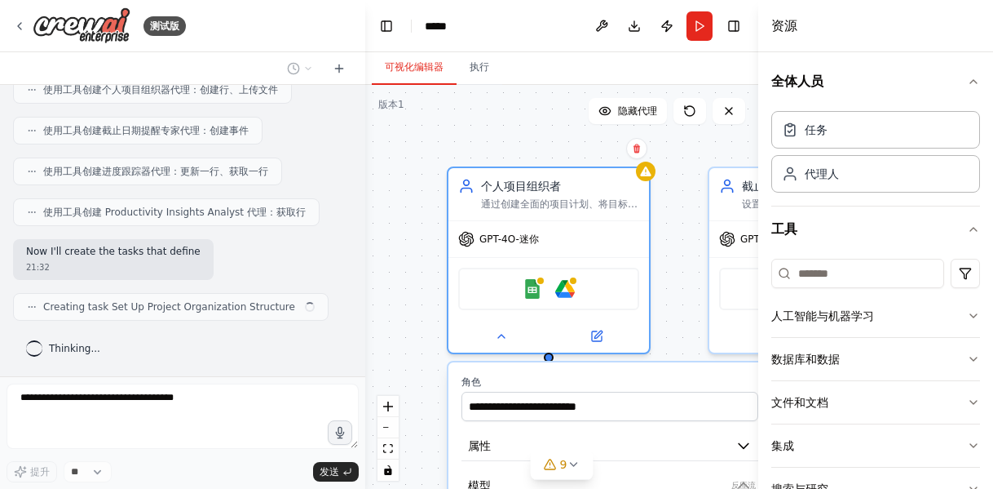
click at [426, 298] on div "**********" at bounding box center [561, 289] width 393 height 408
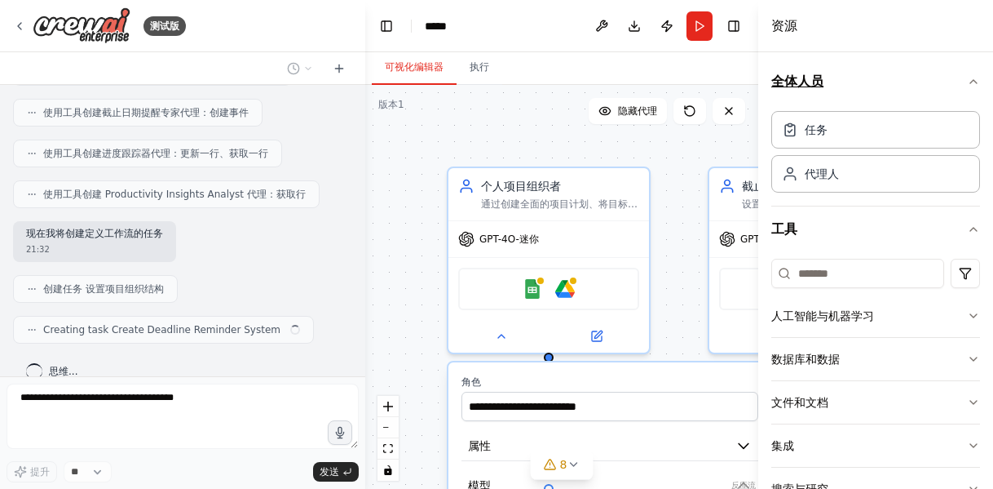
scroll to position [556, 0]
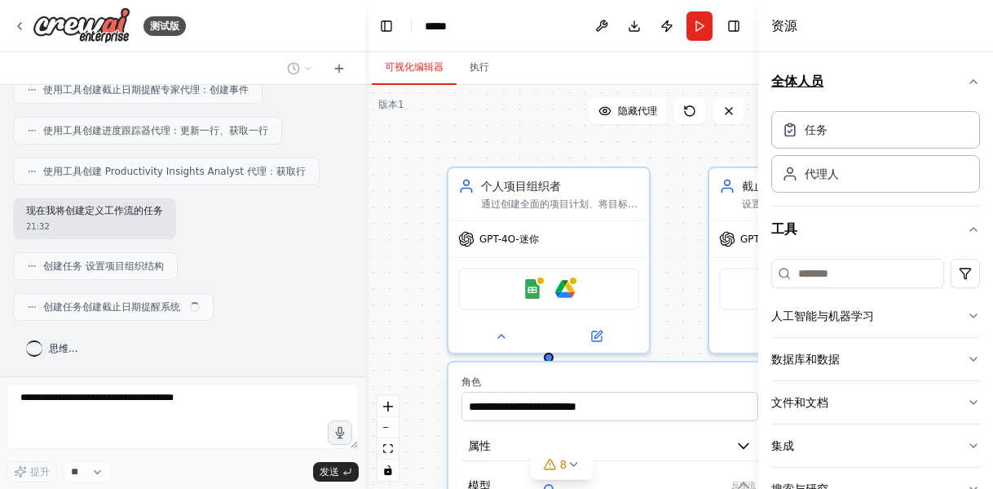
click at [967, 80] on icon "button" at bounding box center [973, 81] width 13 height 13
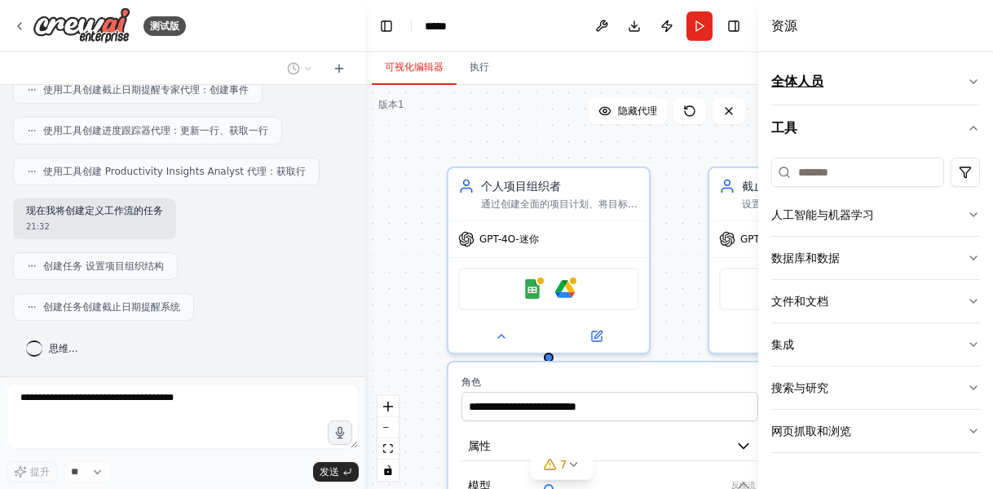
click at [976, 82] on icon "button" at bounding box center [973, 81] width 13 height 13
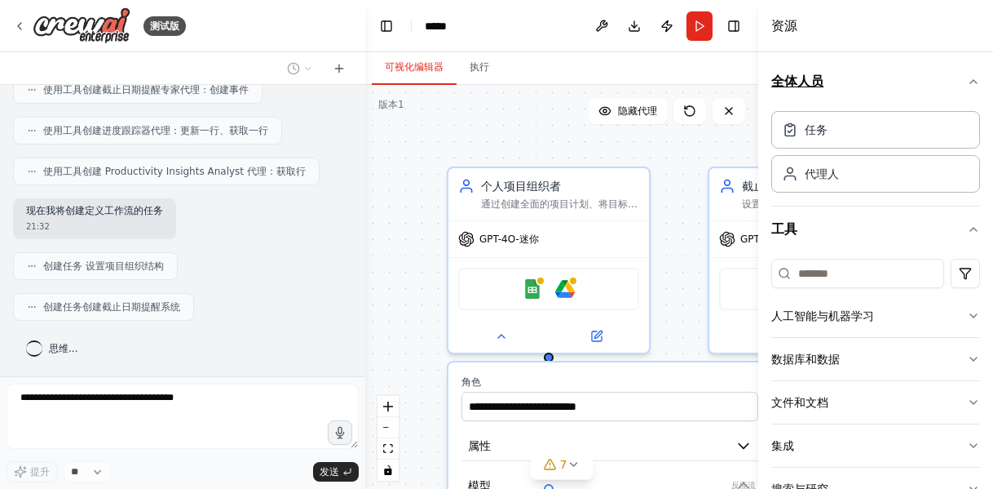
click at [976, 82] on div "全体人员 任务 代理人 工具 人工智能与机器学习 数据库和数据 文件和文档 集成 搜索与研究 网页抓取和浏览" at bounding box center [876, 270] width 235 height 436
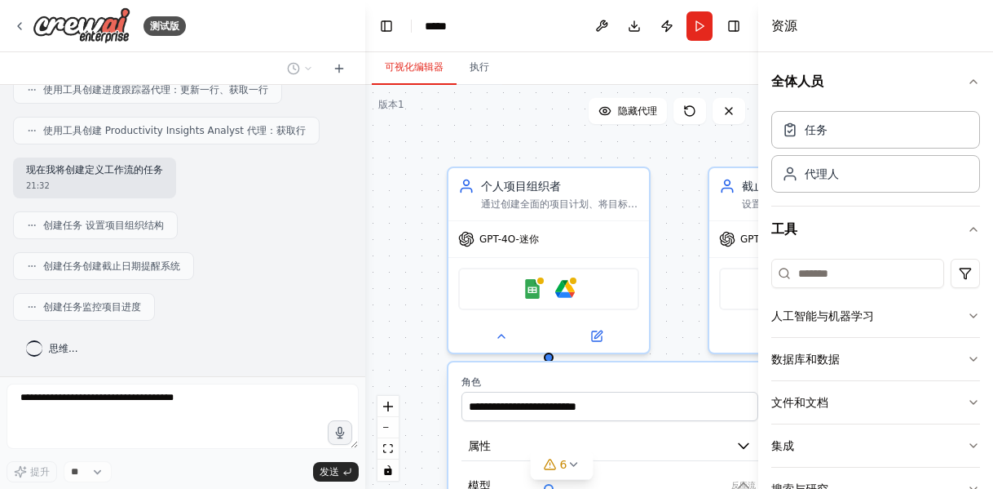
scroll to position [637, 0]
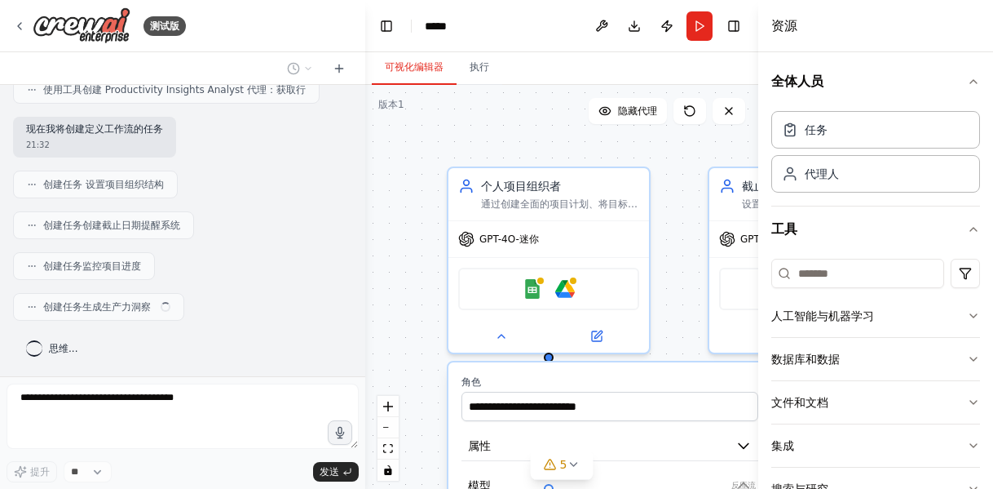
click at [673, 281] on div ".deletable-edge-delete-btn { width: 20px; height: 20px; border: 0px solid #ffff…" at bounding box center [561, 289] width 393 height 408
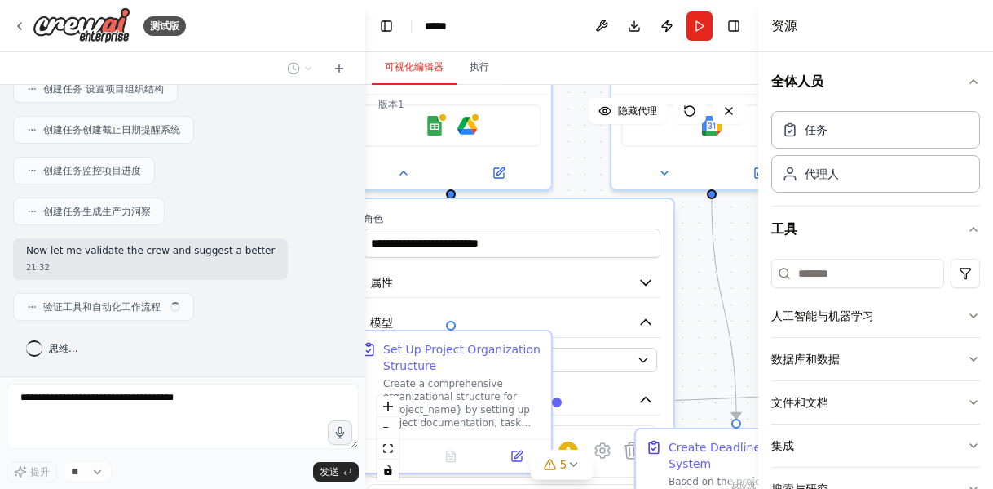
drag, startPoint x: 431, startPoint y: 378, endPoint x: 277, endPoint y: 254, distance: 197.7
click at [277, 254] on div "测试版 创建一个团队来帮助您组织个人项目，设置重要截止日期的提醒，跟踪目标进度，并提供有关生产力模式的见解，以帮助您保持专注和积极性。 21:31 ▶ 思维过…" at bounding box center [496, 244] width 993 height 489
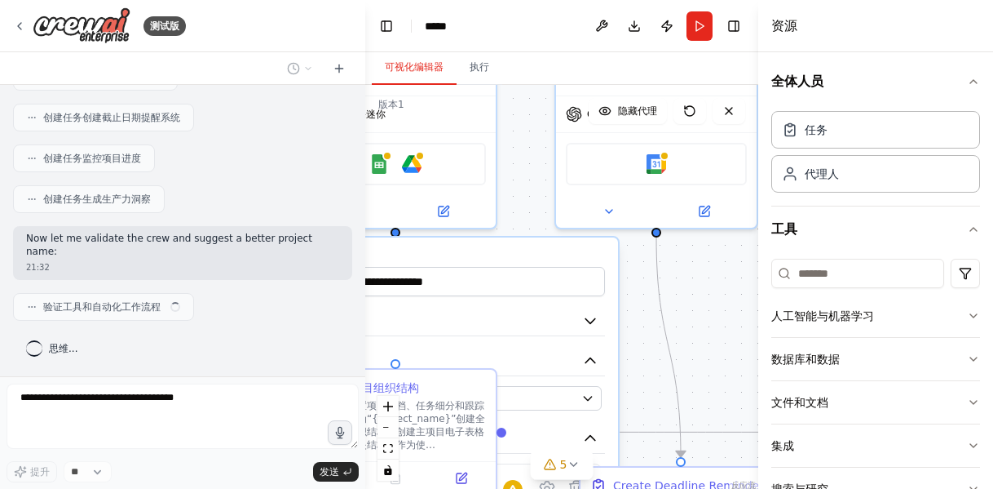
scroll to position [732, 0]
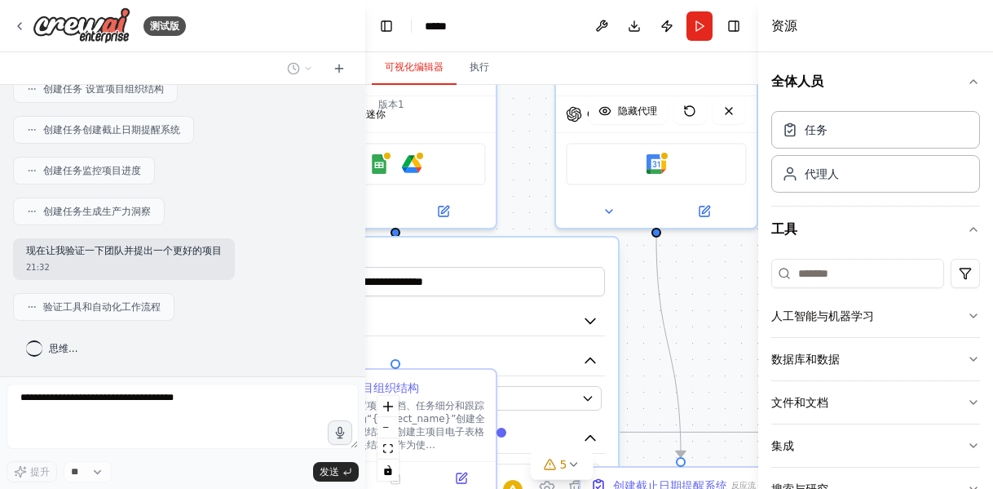
click at [21, 308] on div "验证工具和自动化工作流程" at bounding box center [93, 307] width 161 height 28
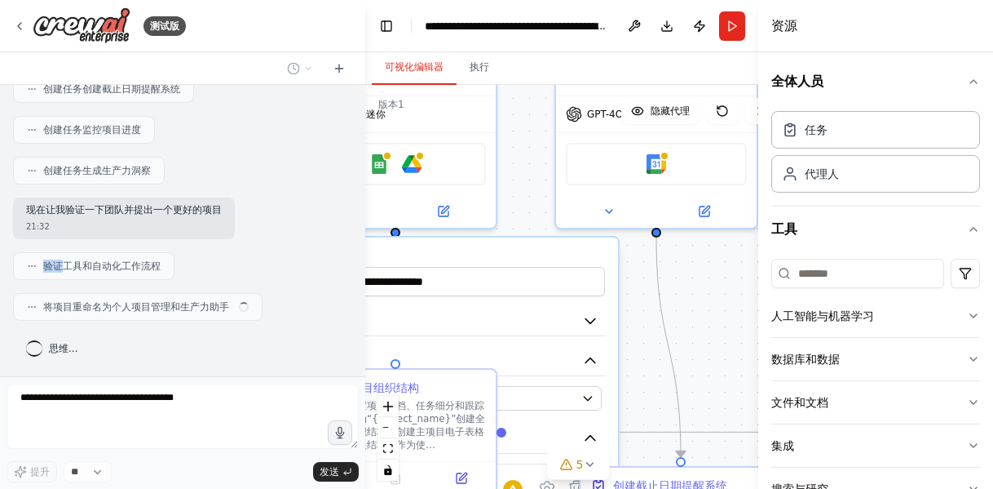
scroll to position [772, 0]
click at [462, 302] on div "**********" at bounding box center [456, 473] width 323 height 472
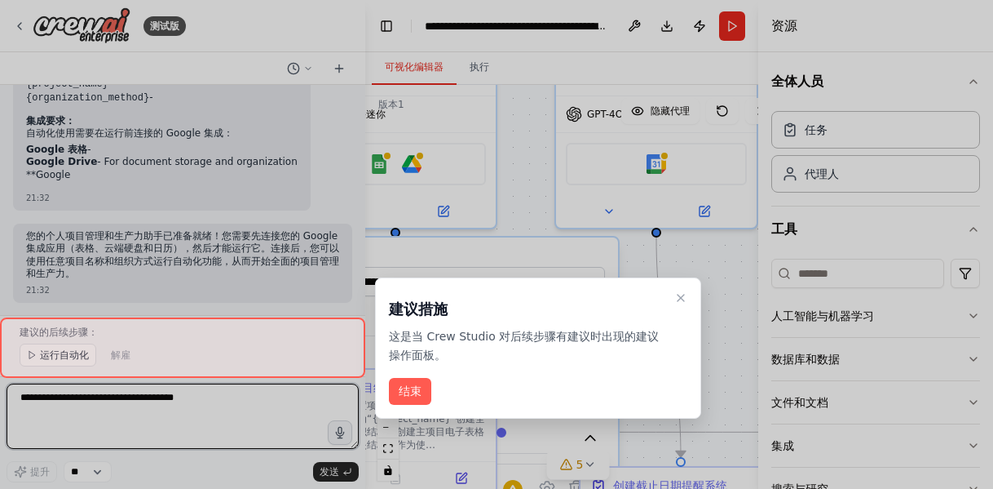
scroll to position [1274, 0]
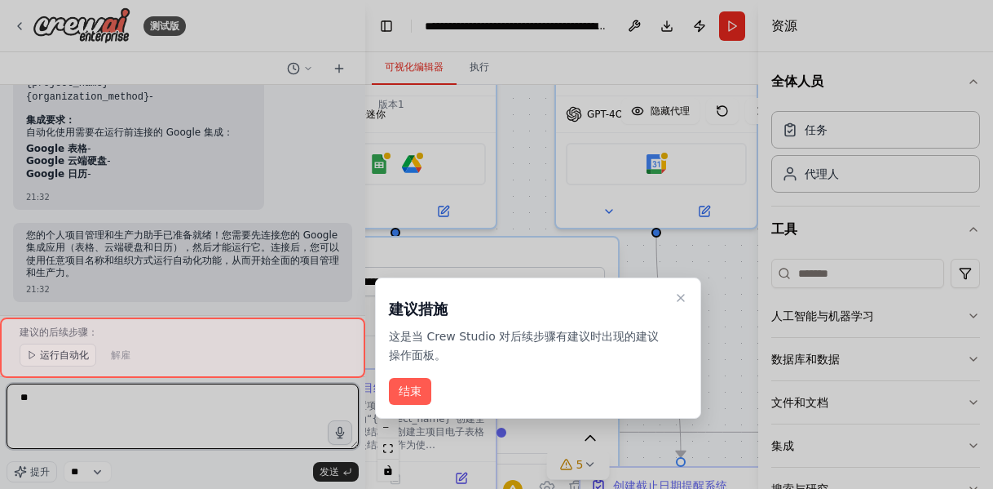
type textarea "*"
type textarea "**********"
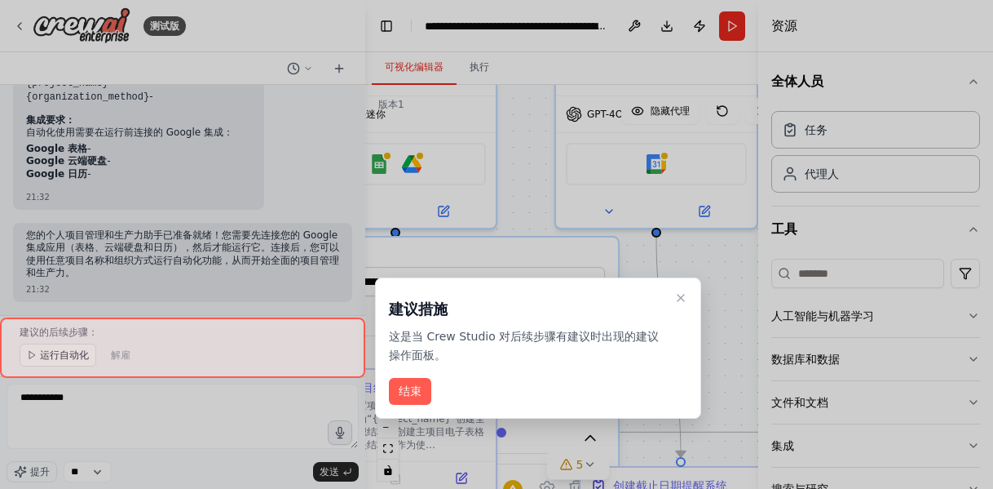
click at [330, 473] on div at bounding box center [496, 244] width 993 height 489
click at [327, 476] on div at bounding box center [496, 244] width 993 height 489
click at [77, 360] on div at bounding box center [182, 347] width 365 height 61
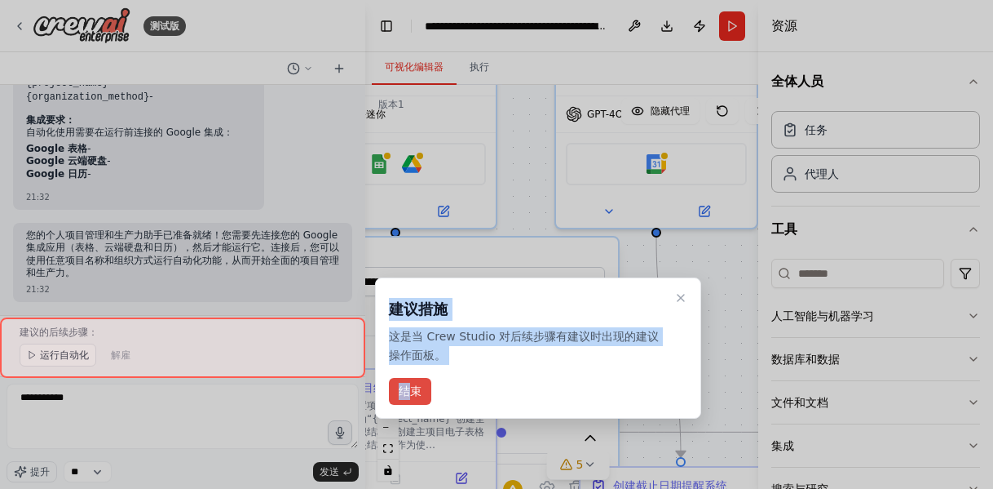
drag, startPoint x: 58, startPoint y: 352, endPoint x: 413, endPoint y: 386, distance: 356.5
click at [413, 386] on div "测试版 创建一个团队来帮助您组织个人项目，设置重要截止日期的提醒，跟踪目标进度，并提供有关生产力模式的见解，以帮助您保持专注和积极性。 21:31 ▶ 思维过…" at bounding box center [496, 244] width 993 height 489
copy div "建议措施 这是当 Crew Studio 对后续步骤有建议时出现的建议操作面板。 结"
click at [413, 386] on font "结束" at bounding box center [410, 390] width 23 height 13
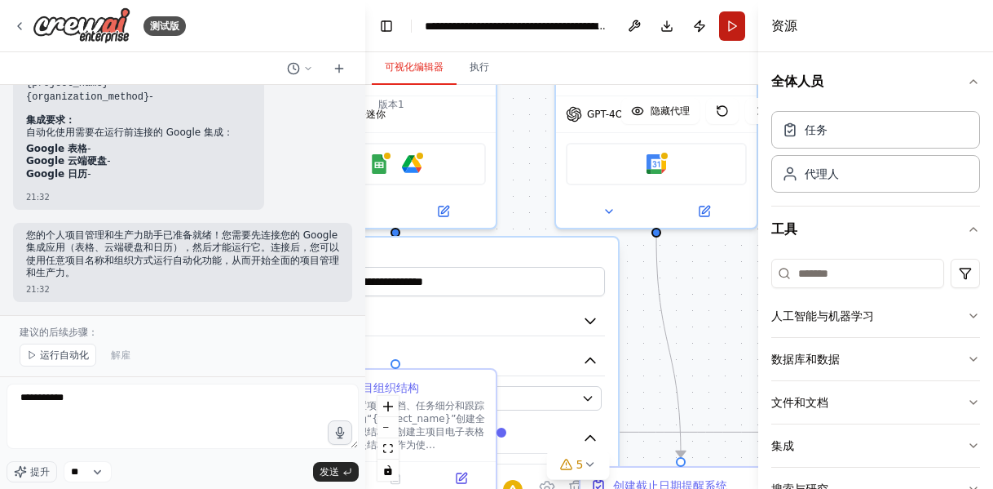
click at [730, 29] on button "Run" at bounding box center [732, 25] width 26 height 29
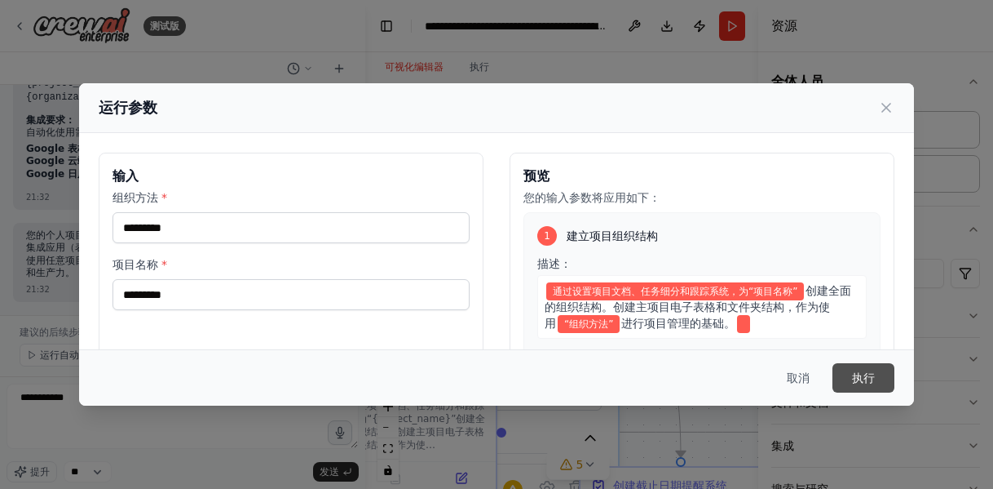
click at [867, 379] on font "执行" at bounding box center [863, 377] width 23 height 13
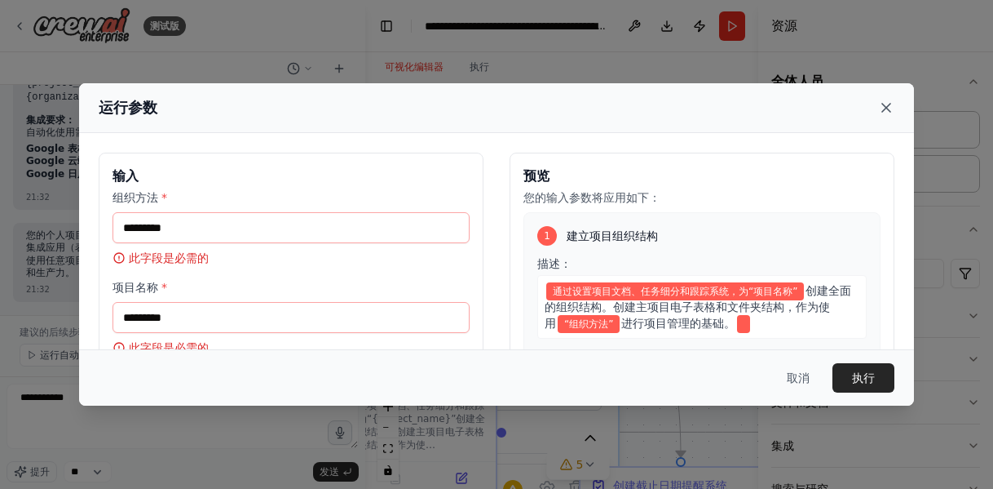
click at [891, 110] on icon at bounding box center [886, 108] width 16 height 16
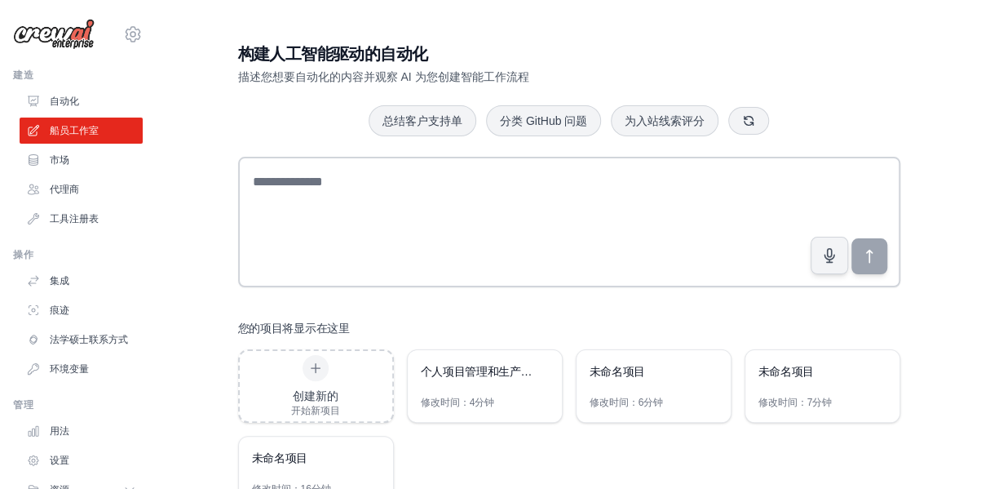
click at [75, 99] on font "自动化" at bounding box center [64, 100] width 29 height 11
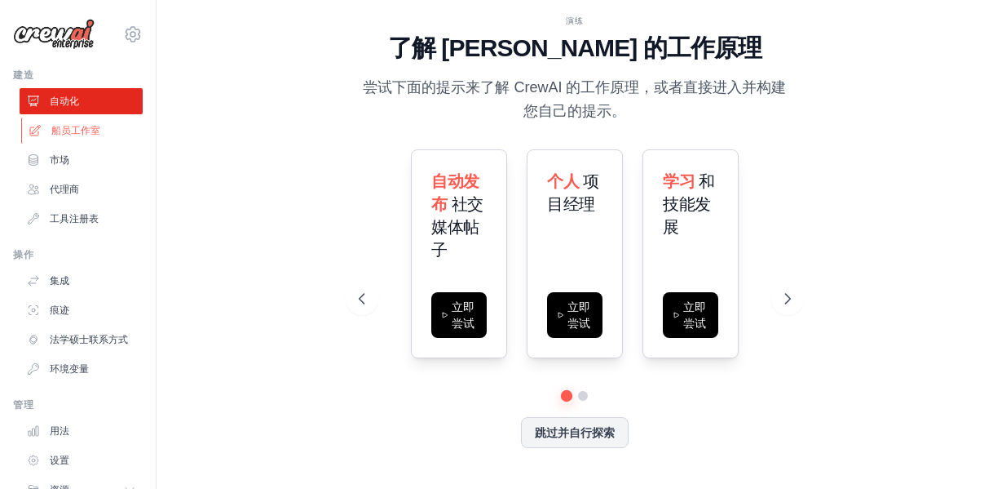
click at [95, 126] on font "船员工作室" at bounding box center [75, 130] width 49 height 11
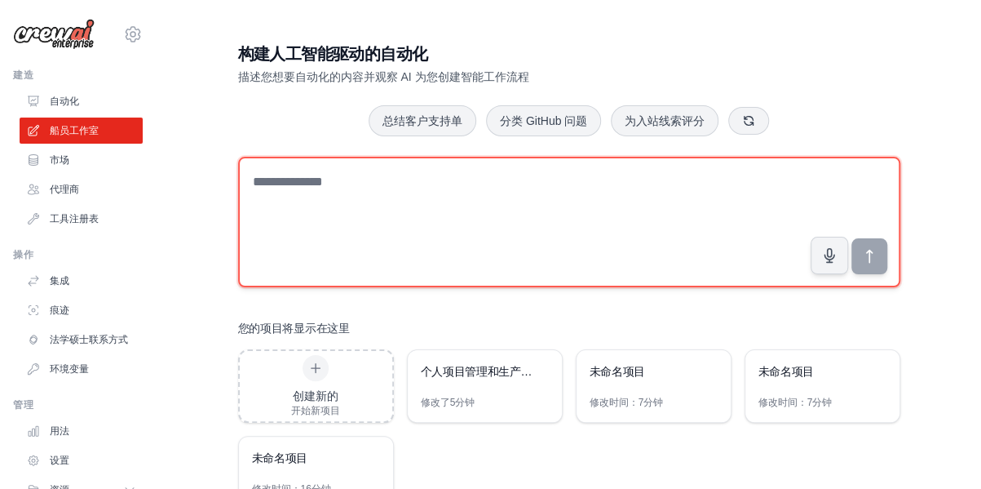
click at [418, 201] on textarea at bounding box center [569, 222] width 662 height 131
type textarea "*"
type textarea "**********"
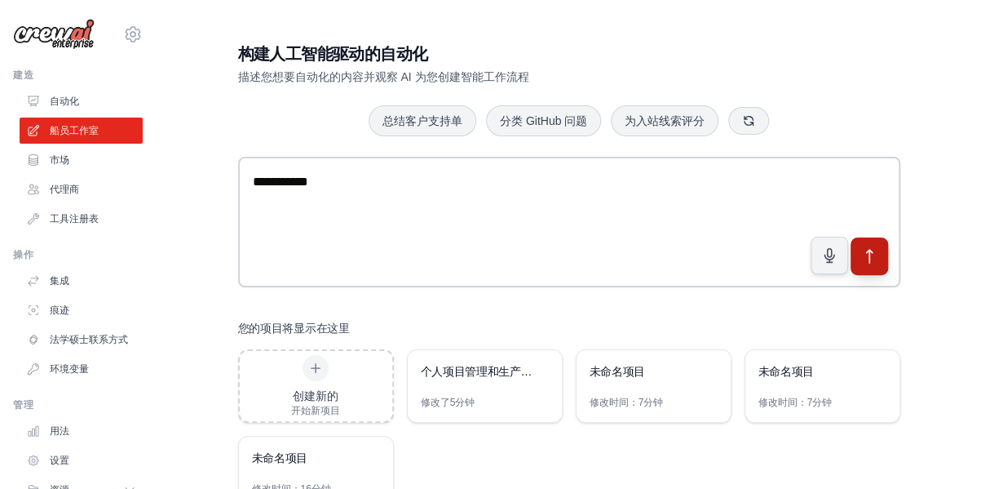
click at [875, 252] on icon "submit" at bounding box center [869, 256] width 17 height 17
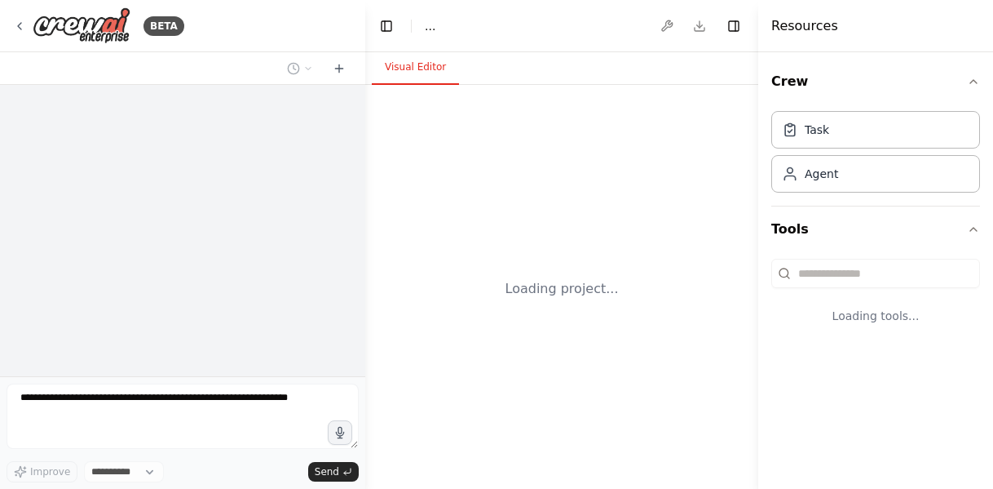
select select "****"
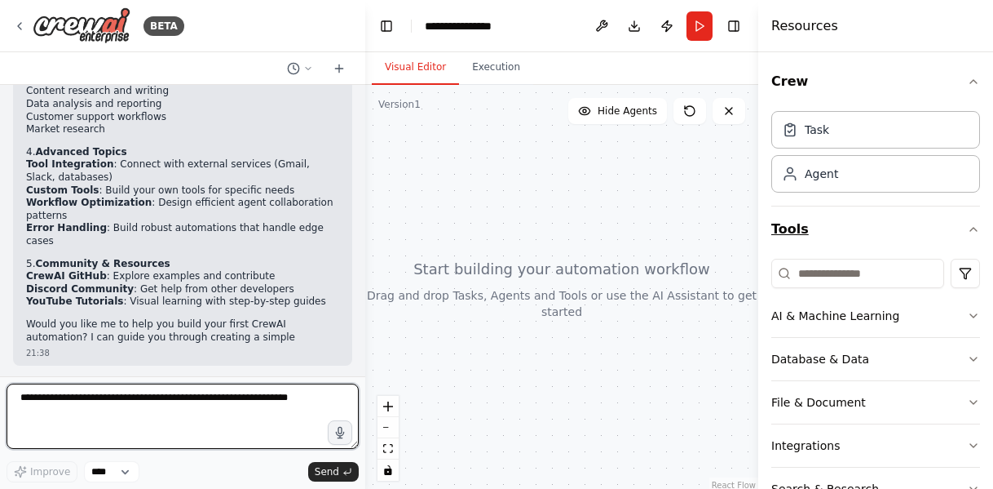
scroll to position [393, 0]
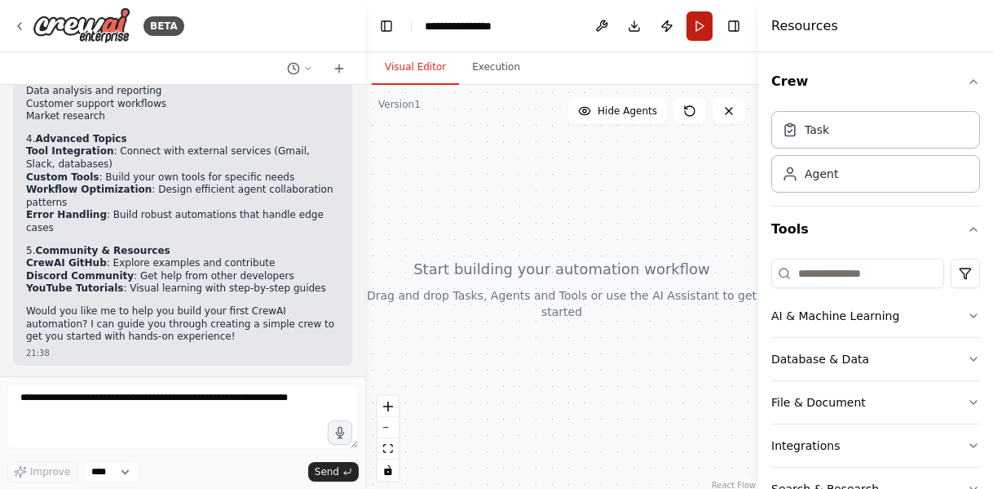
click at [700, 24] on button "Run" at bounding box center [700, 25] width 26 height 29
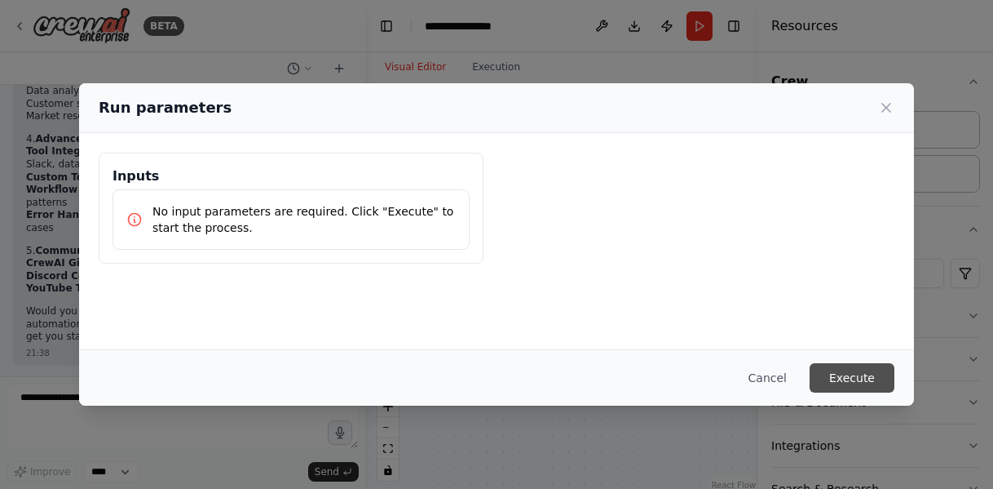
click at [863, 374] on button "Execute" at bounding box center [852, 377] width 85 height 29
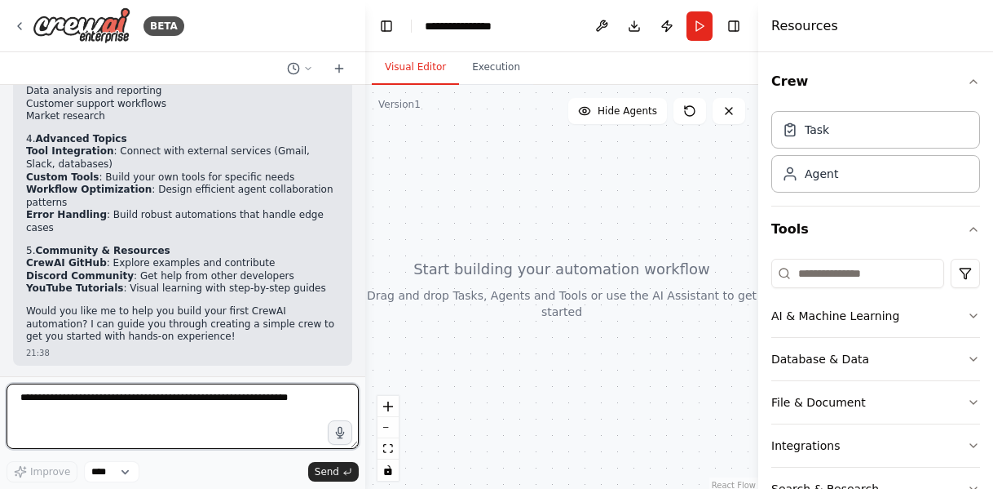
click at [113, 405] on textarea at bounding box center [183, 415] width 352 height 65
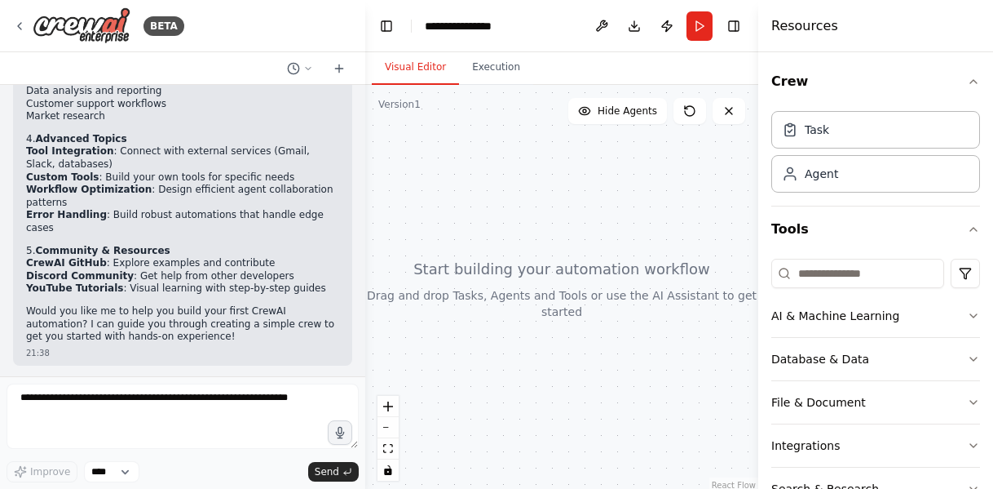
click at [599, 263] on div at bounding box center [561, 289] width 393 height 408
click at [697, 25] on button "Run" at bounding box center [700, 25] width 26 height 29
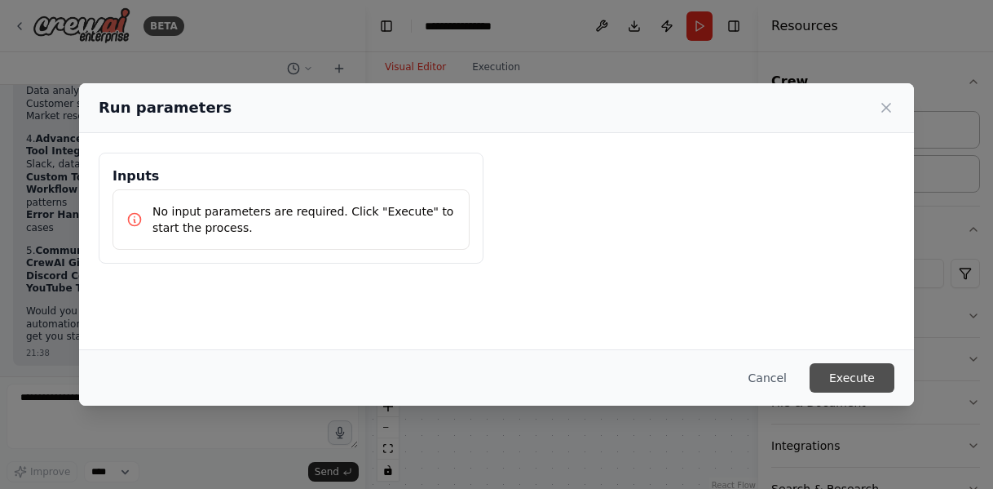
click at [856, 381] on button "Execute" at bounding box center [852, 377] width 85 height 29
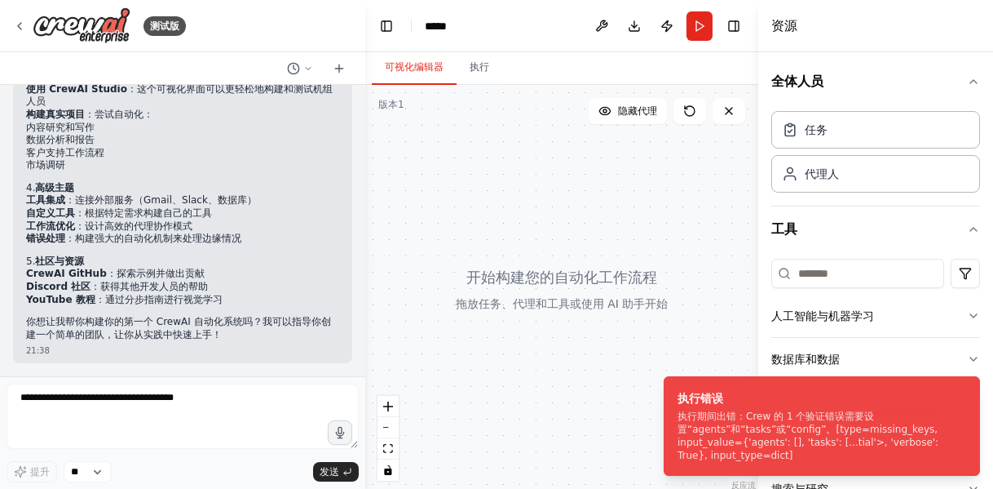
scroll to position [279, 0]
click at [592, 298] on div at bounding box center [561, 289] width 393 height 408
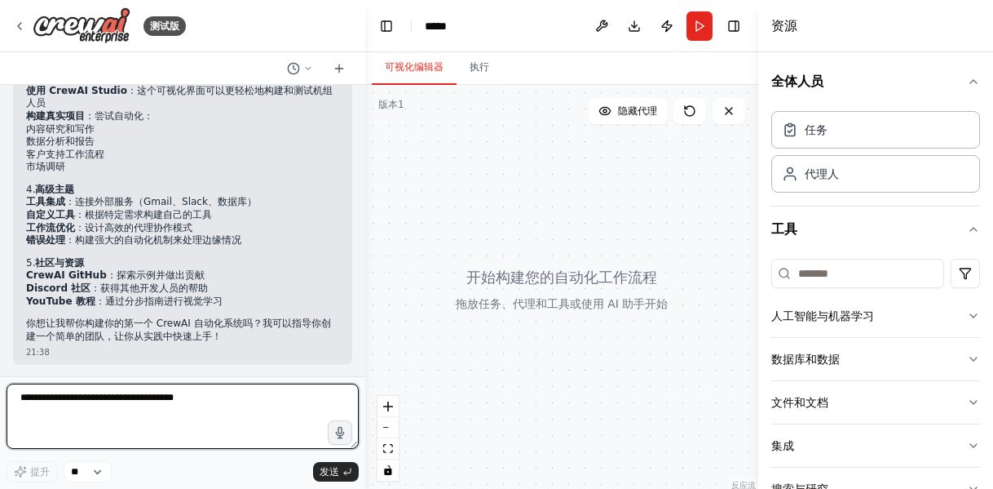
click at [126, 400] on textarea at bounding box center [183, 415] width 352 height 65
type textarea "*"
type textarea "**********"
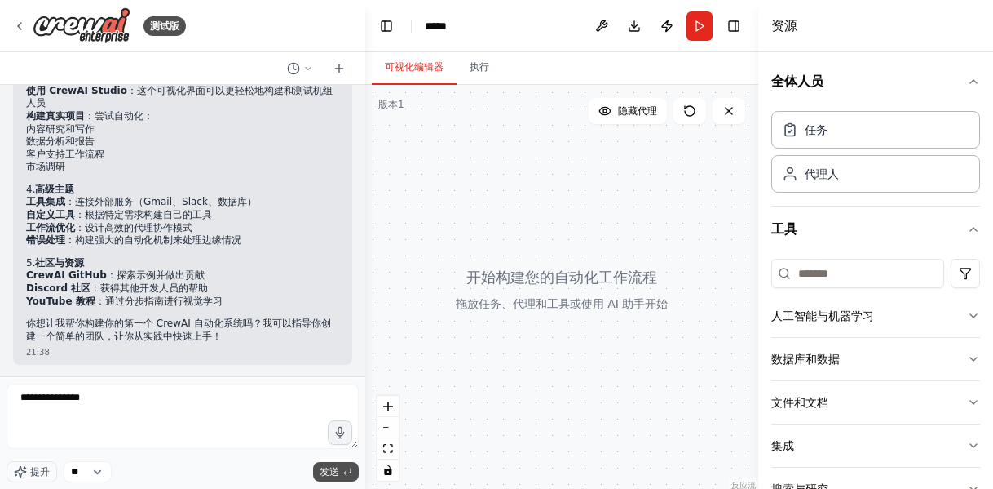
click at [333, 462] on button "发送" at bounding box center [336, 472] width 46 height 20
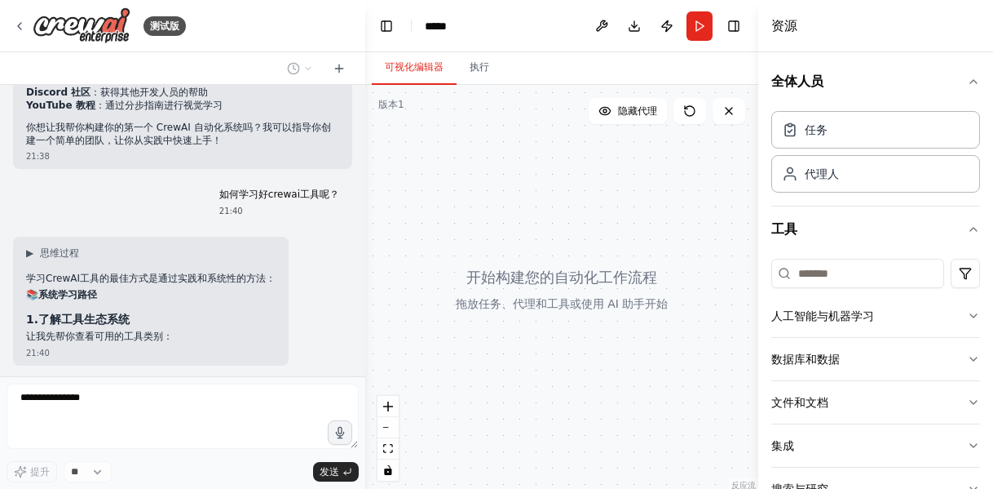
scroll to position [558, 0]
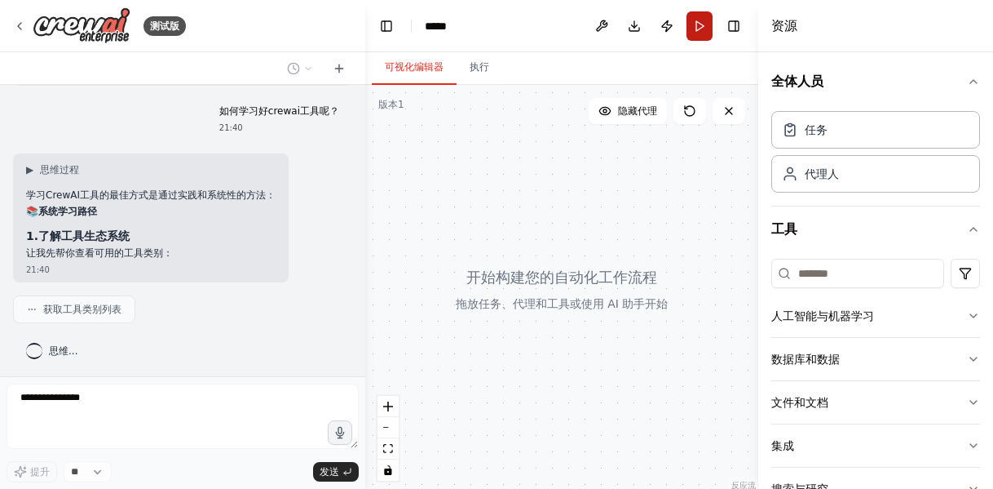
click at [698, 32] on button "跑步" at bounding box center [700, 25] width 26 height 29
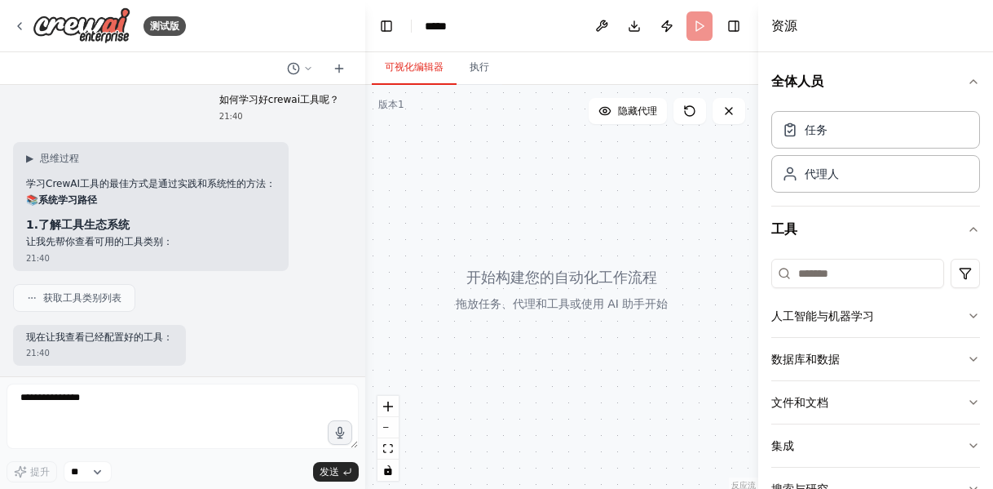
scroll to position [653, 0]
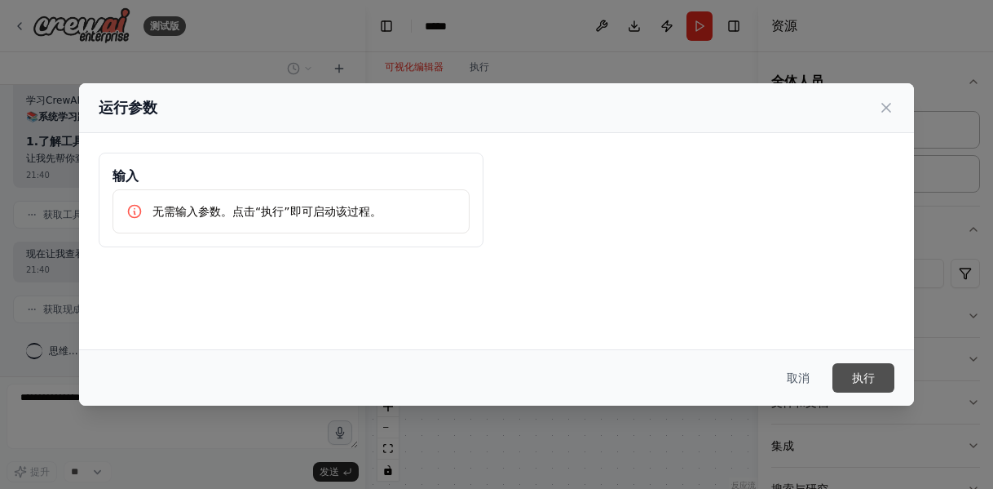
click at [861, 376] on font "执行" at bounding box center [863, 377] width 23 height 13
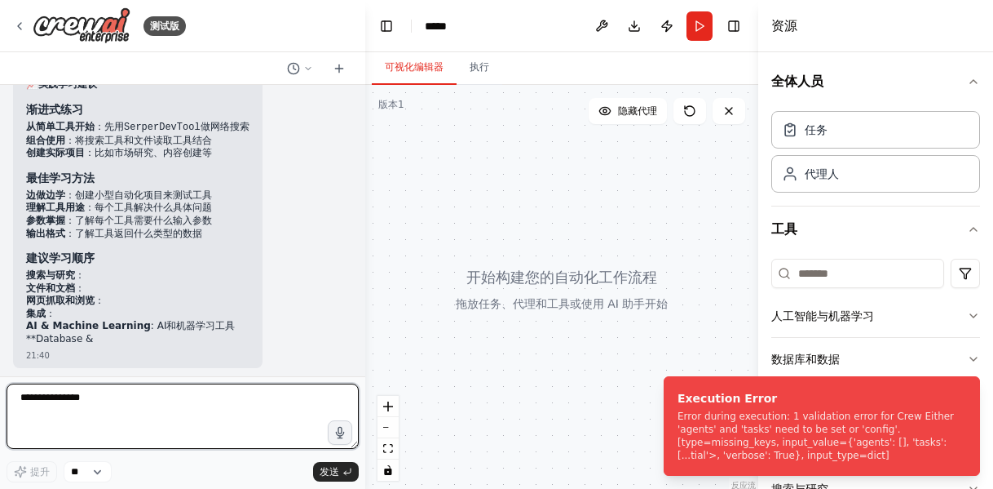
scroll to position [1148, 0]
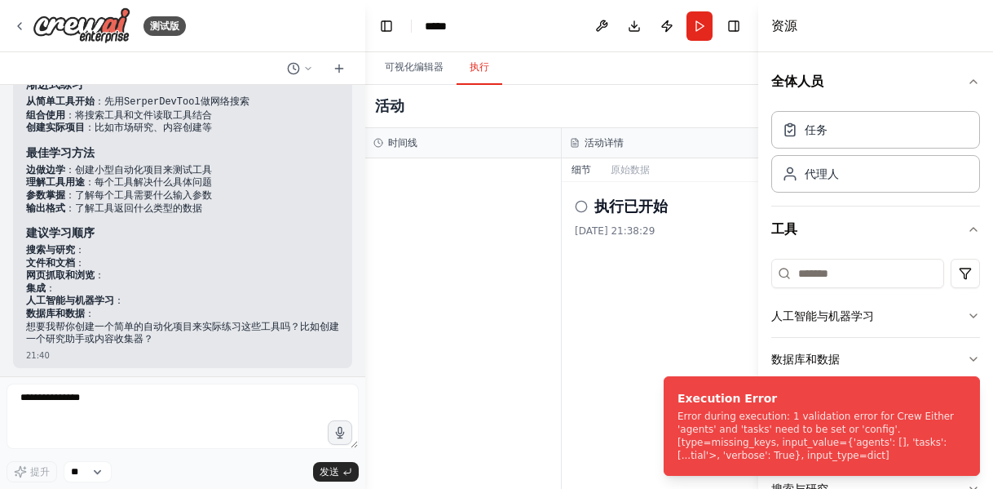
click at [479, 64] on font "执行" at bounding box center [480, 66] width 20 height 11
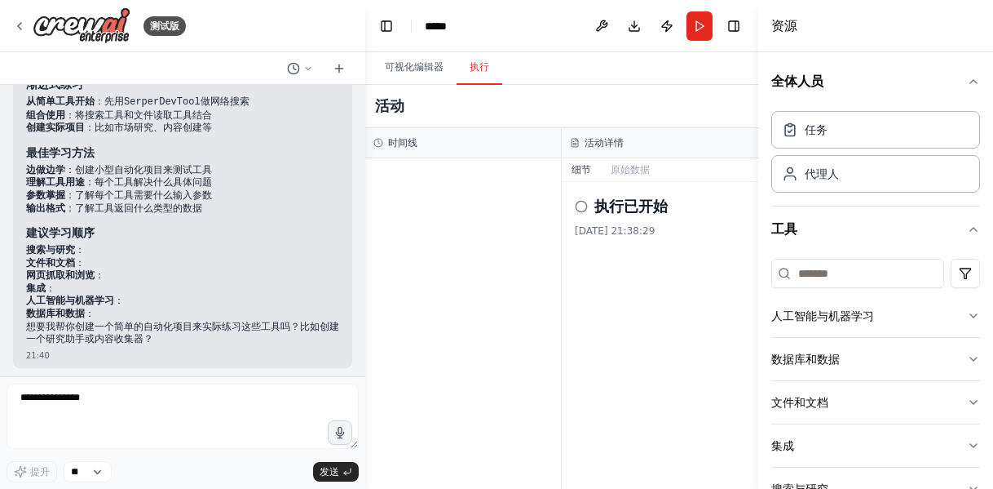
click at [577, 202] on circle at bounding box center [581, 206] width 11 height 11
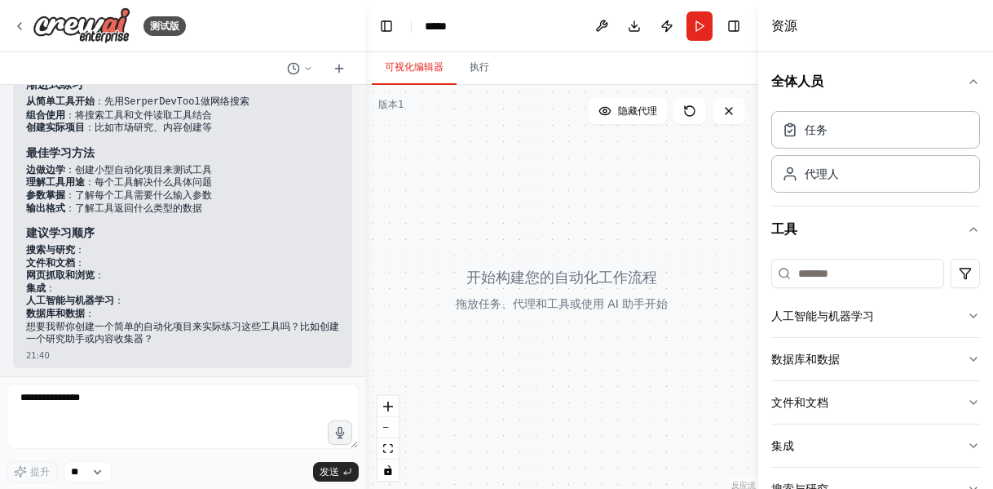
click at [418, 64] on font "可视化编辑器" at bounding box center [414, 66] width 59 height 11
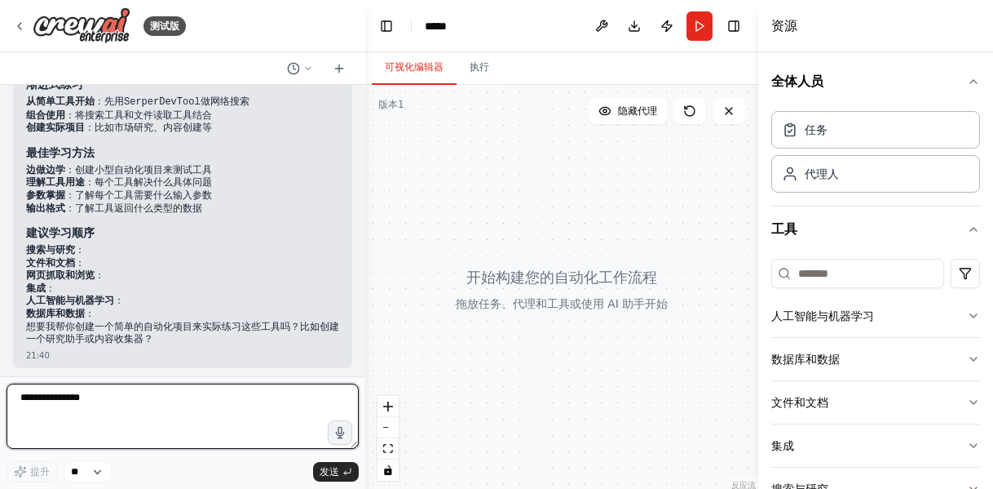
click at [77, 402] on textarea "**********" at bounding box center [183, 415] width 352 height 65
type textarea "*"
click at [41, 399] on textarea "********" at bounding box center [183, 415] width 352 height 65
click at [41, 396] on textarea "******" at bounding box center [183, 415] width 352 height 65
type textarea "*********"
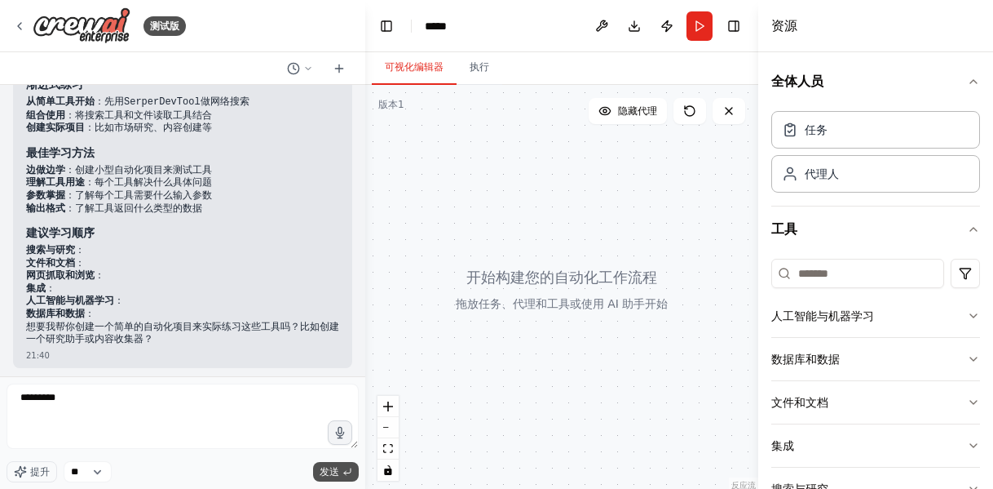
click at [338, 469] on font "发送" at bounding box center [330, 471] width 20 height 11
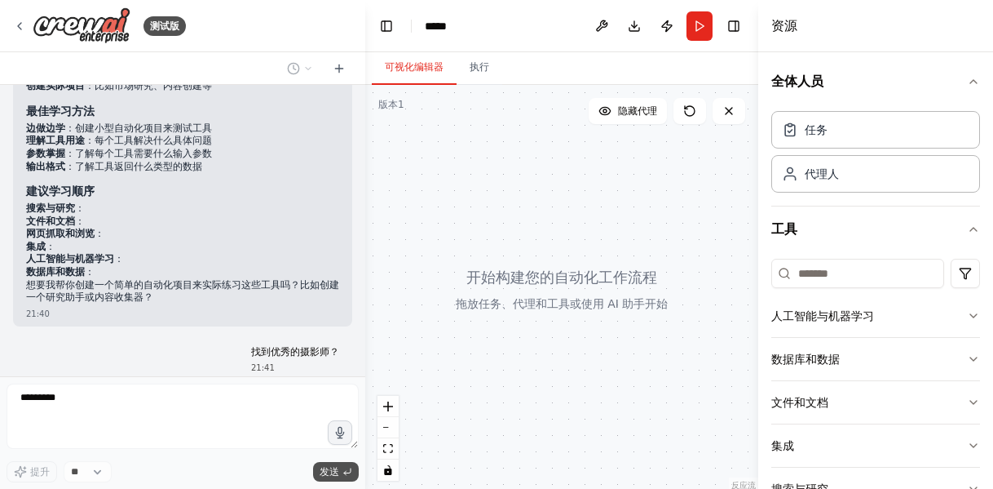
scroll to position [1245, 0]
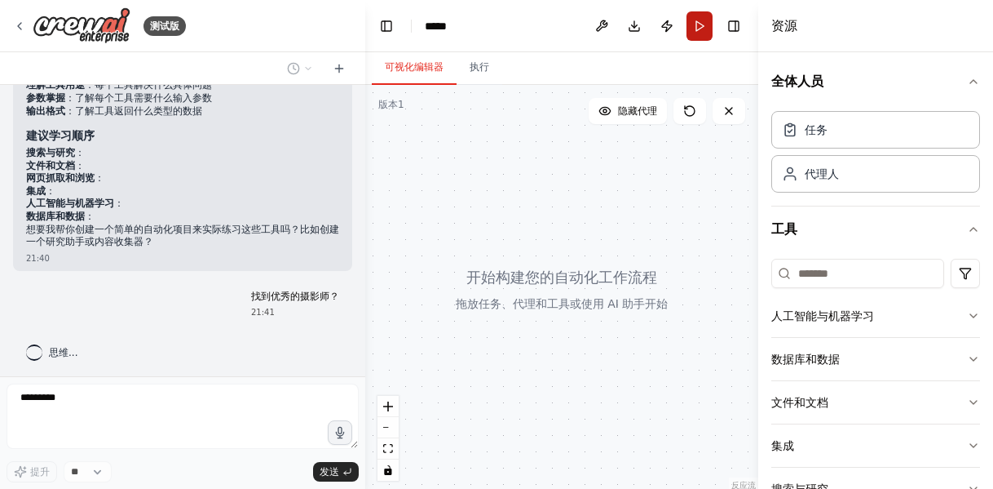
click at [697, 29] on button "跑步" at bounding box center [700, 25] width 26 height 29
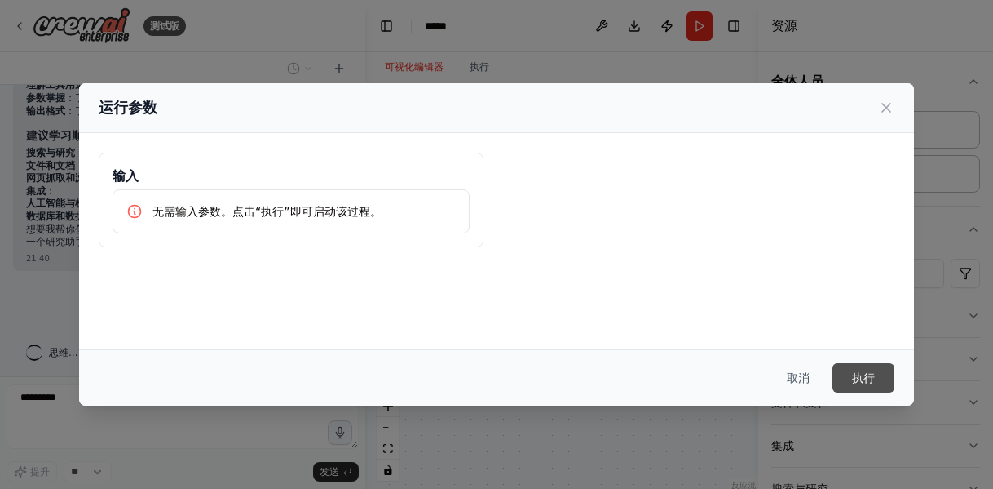
click at [862, 380] on font "执行" at bounding box center [863, 377] width 23 height 13
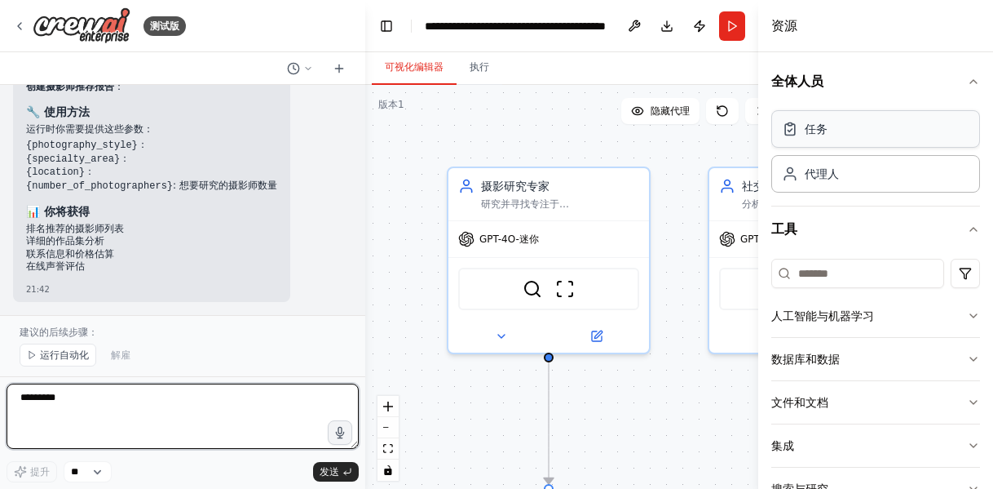
scroll to position [2479, 0]
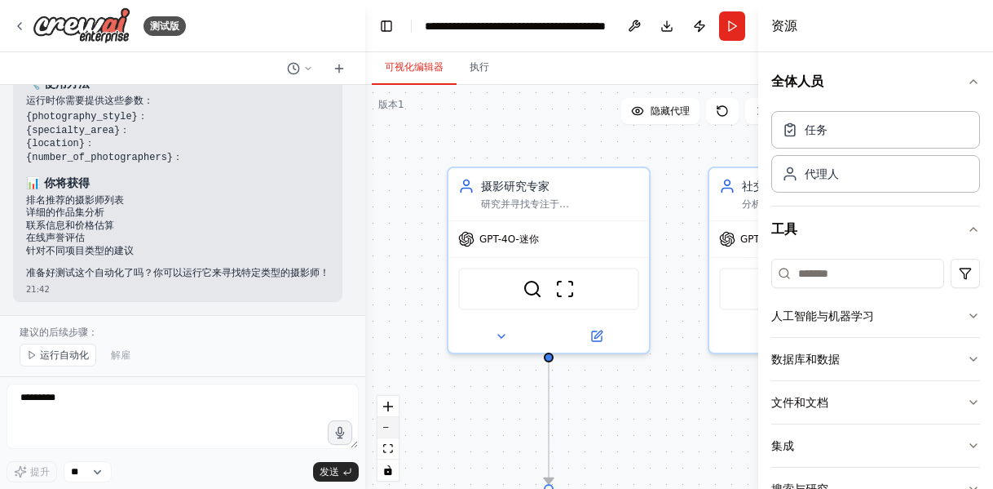
click at [391, 423] on button "缩小" at bounding box center [388, 427] width 21 height 21
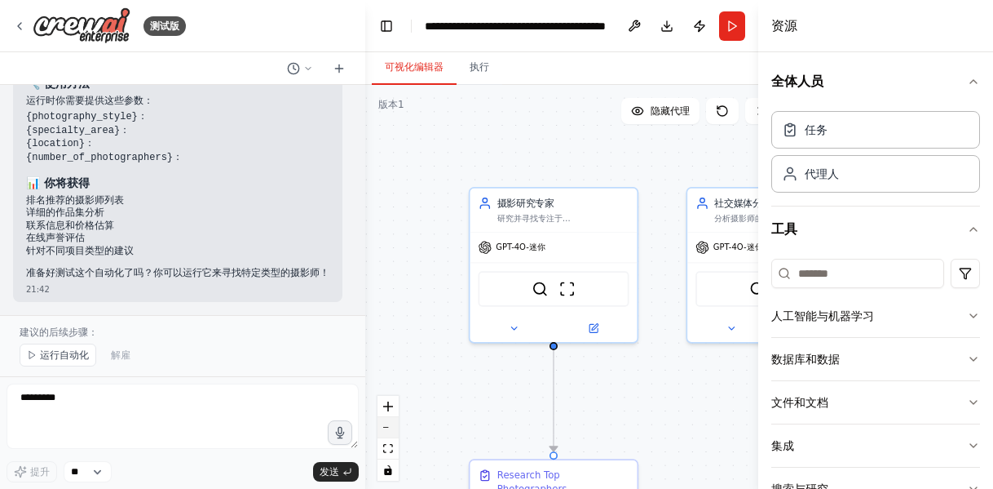
click at [391, 423] on button "缩小" at bounding box center [388, 427] width 21 height 21
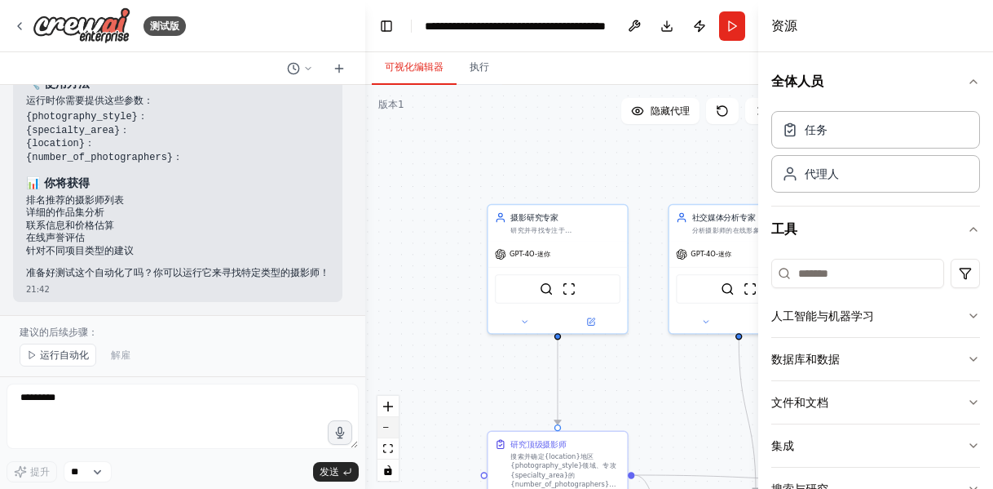
click at [391, 423] on button "缩小" at bounding box center [388, 427] width 21 height 21
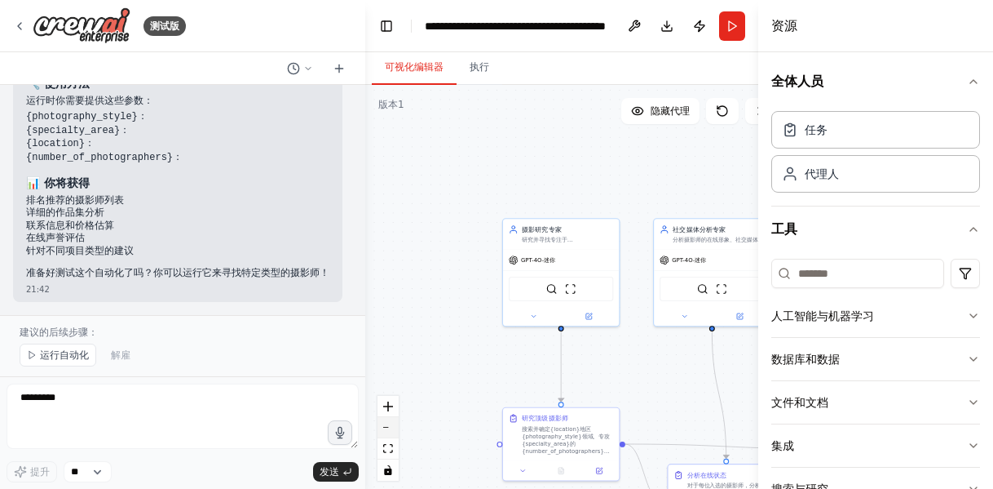
click at [391, 423] on button "缩小" at bounding box center [388, 427] width 21 height 21
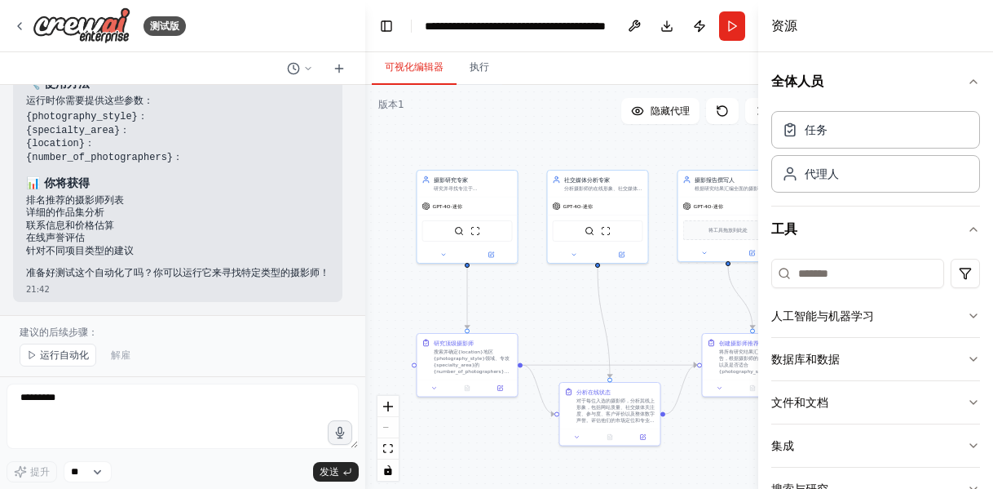
drag, startPoint x: 540, startPoint y: 347, endPoint x: 444, endPoint y: 289, distance: 112.3
click at [444, 289] on div ".deletable-edge-delete-btn { width: 20px; height: 20px; border: 0px solid #ffff…" at bounding box center [578, 289] width 426 height 408
drag, startPoint x: 538, startPoint y: 446, endPoint x: 444, endPoint y: 451, distance: 94.7
drag, startPoint x: 444, startPoint y: 451, endPoint x: 959, endPoint y: 82, distance: 634.2
click at [967, 82] on icon "button" at bounding box center [973, 81] width 13 height 13
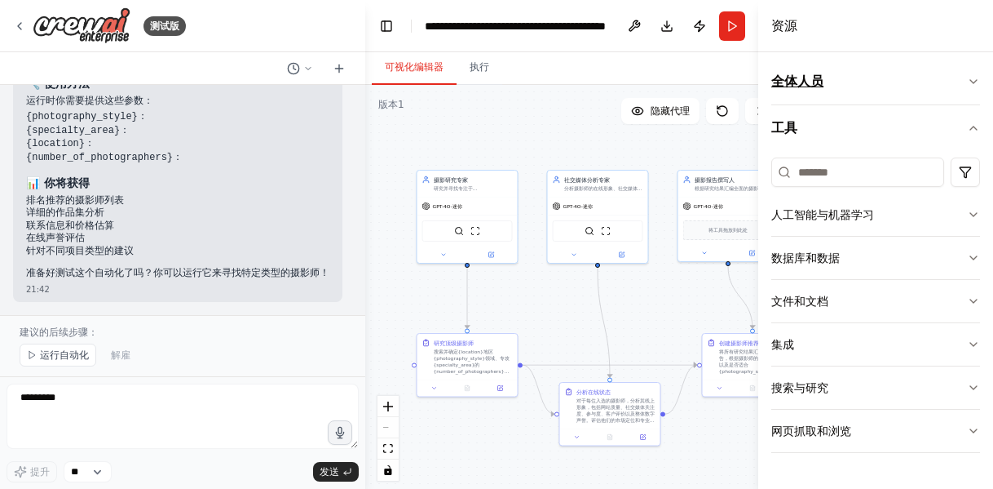
click at [959, 82] on button "全体人员" at bounding box center [876, 82] width 209 height 46
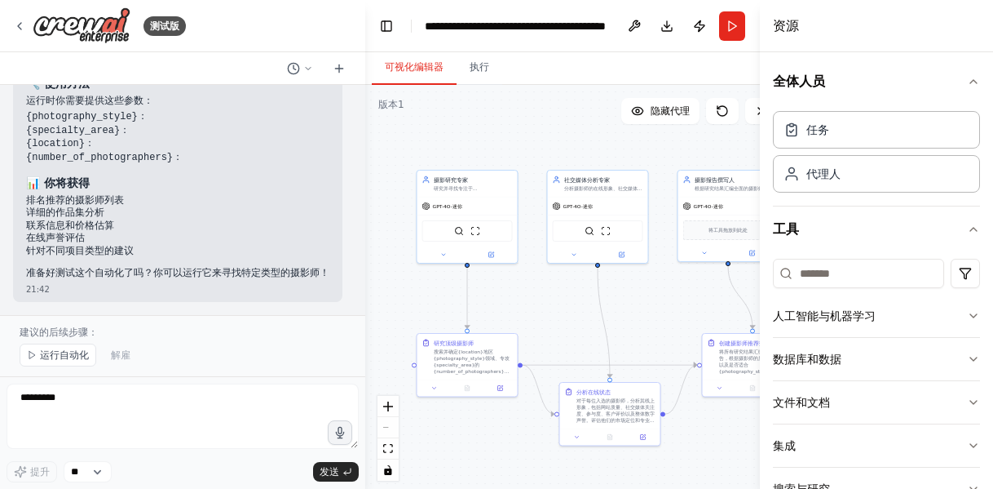
drag, startPoint x: 759, startPoint y: 82, endPoint x: 993, endPoint y: 88, distance: 233.3
click at [993, 88] on div "资源 全体人员 任务 代理人 工具 人工智能与机器学习 数据库和数据 文件和文档 集成 搜索与研究 网页抓取和浏览" at bounding box center [876, 244] width 233 height 489
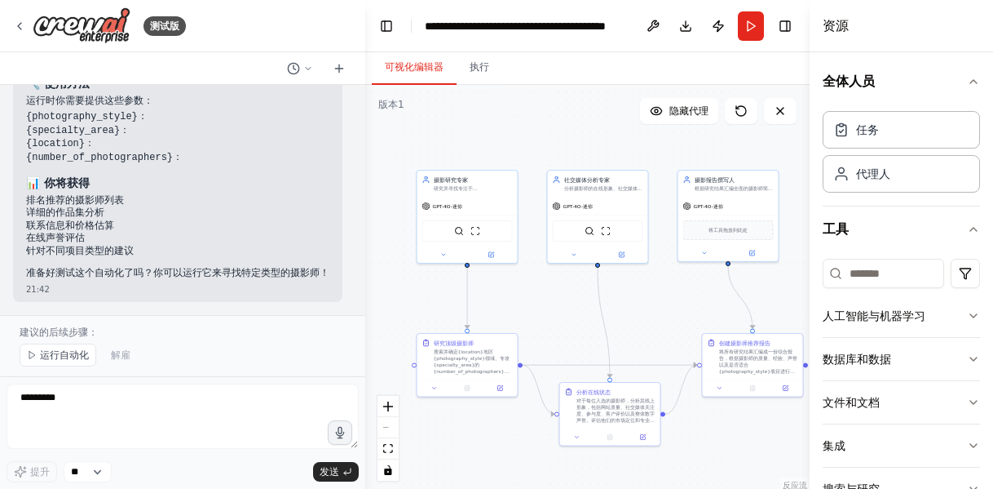
drag, startPoint x: 760, startPoint y: 62, endPoint x: 993, endPoint y: 54, distance: 232.6
click at [993, 54] on div "资源 全体人员 任务 代理人 工具 人工智能与机器学习 数据库和数据 文件和文档 集成 搜索与研究 网页抓取和浏览" at bounding box center [902, 244] width 184 height 489
click at [797, 254] on div ".deletable-edge-delete-btn { width: 20px; height: 20px; border: 0px solid #ffff…" at bounding box center [587, 289] width 445 height 408
click at [743, 361] on font "将所有研究结果汇编成一份综合报告，根据摄影师的质量、经验、声誉以及是否适合{photography_style}项目进行排名。报告内容包括联系信息、预估价格范…" at bounding box center [758, 369] width 78 height 45
click at [648, 420] on font "对于每位入选的摄影师，分析其线上形象，包括网站质量、社交媒体关注度、参与度、客户评价以及整体数字声誉。评估他们的市场定位和专业信誉。" at bounding box center [616, 412] width 78 height 32
